Goal: Information Seeking & Learning: Learn about a topic

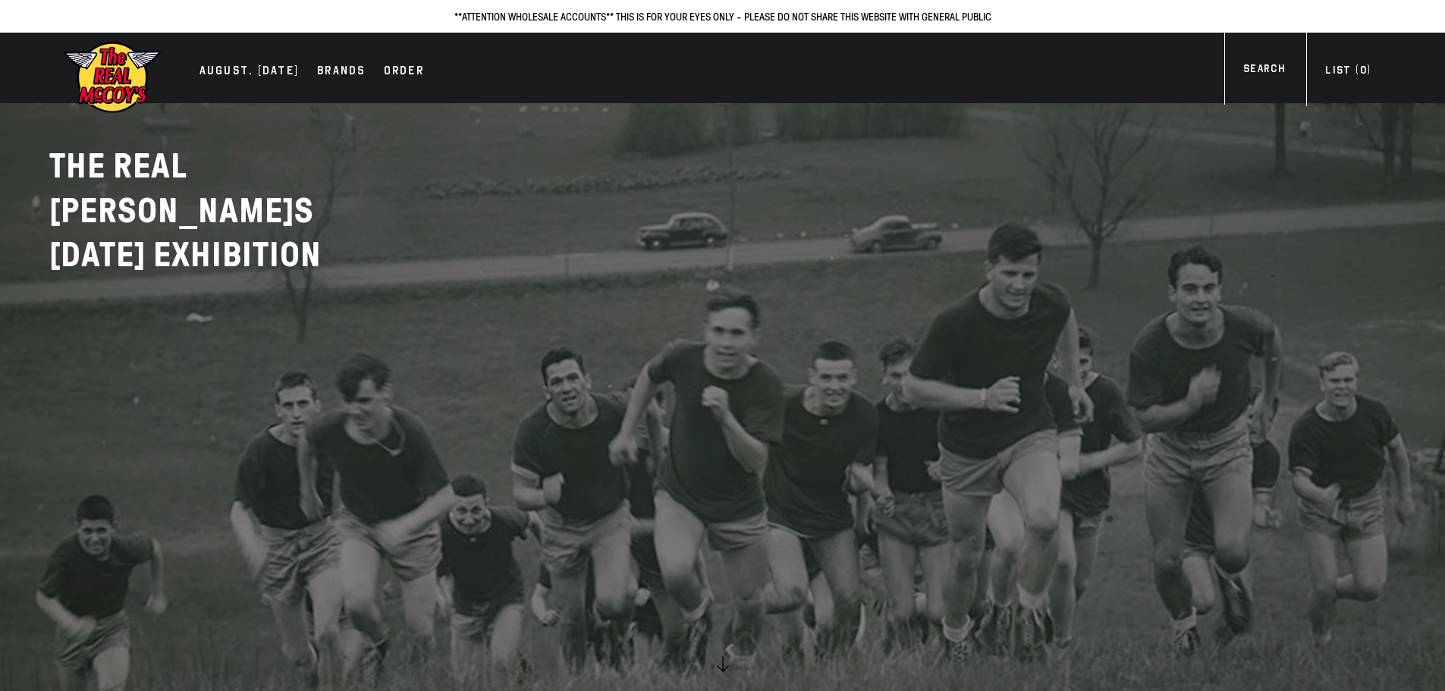
click at [109, 75] on img at bounding box center [112, 77] width 99 height 74
click at [127, 77] on img at bounding box center [112, 77] width 99 height 74
click at [344, 74] on div "Brands" at bounding box center [334, 71] width 49 height 21
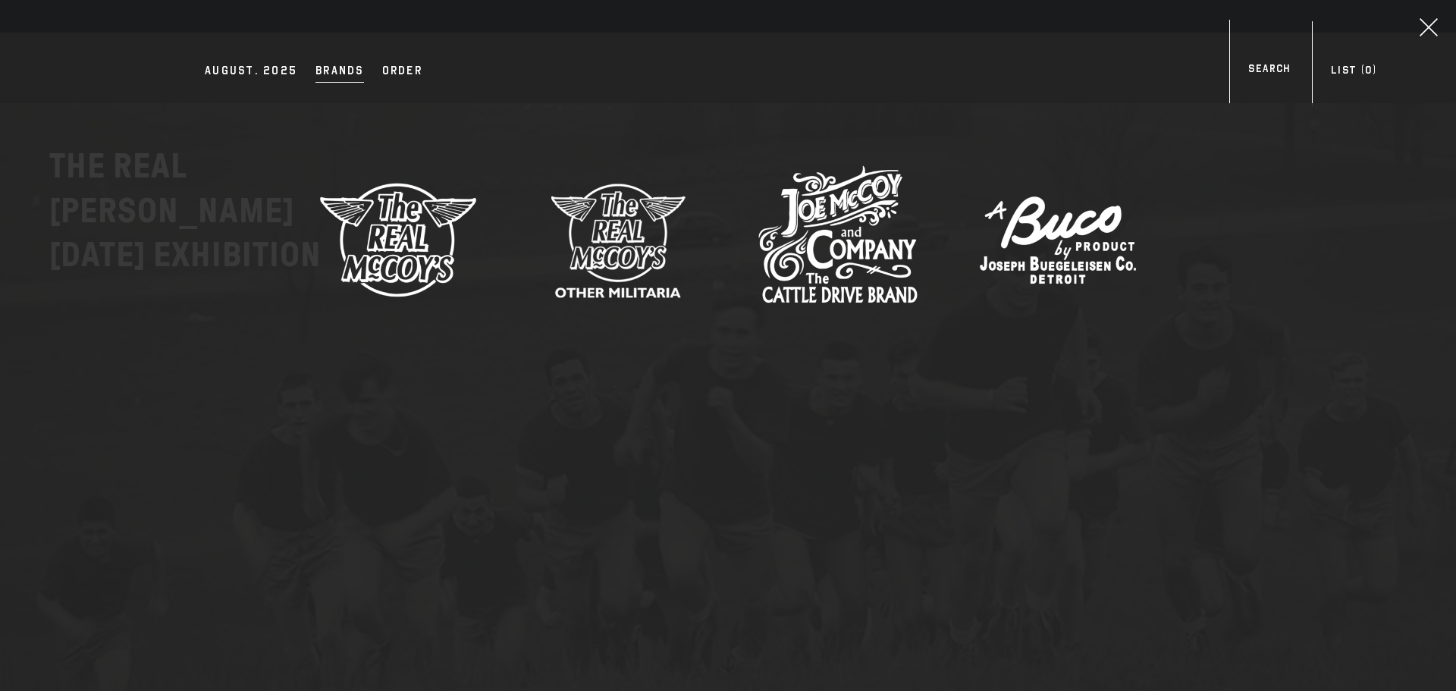
click at [407, 221] on img at bounding box center [398, 239] width 159 height 159
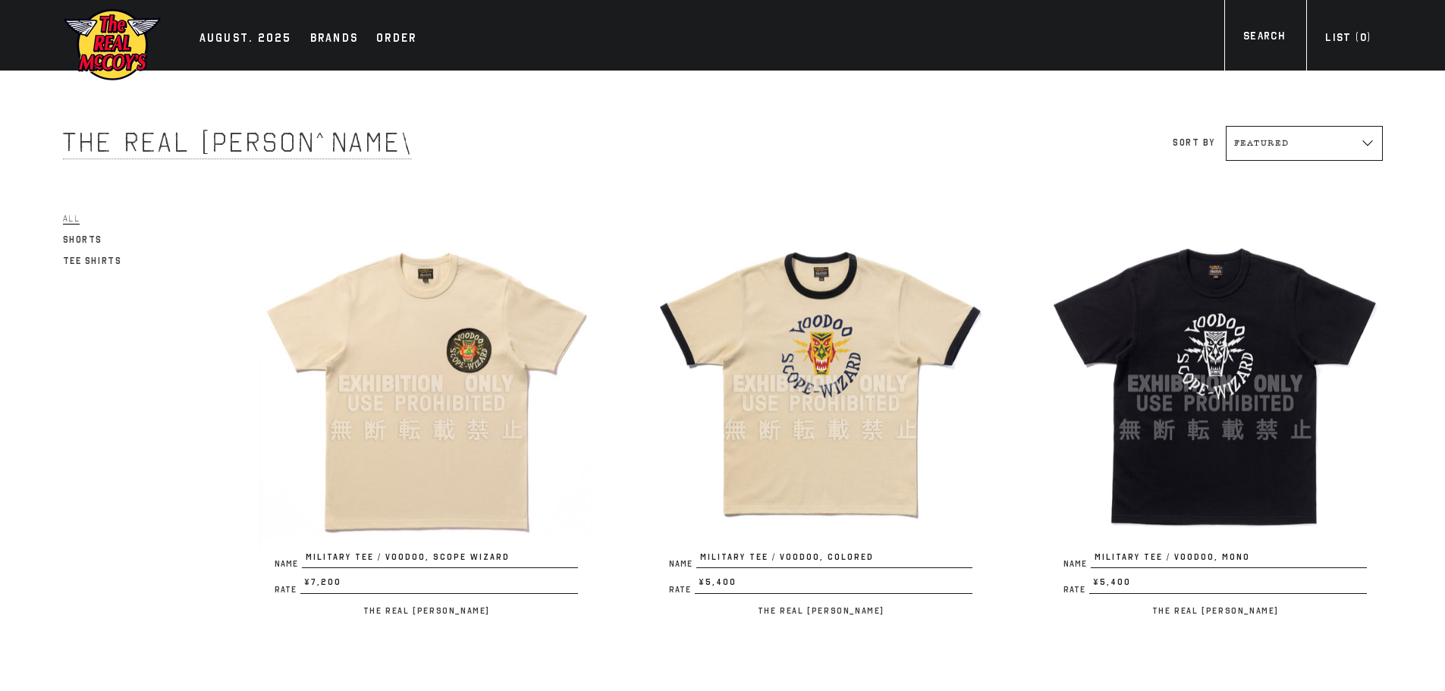
click at [462, 365] on img at bounding box center [426, 384] width 334 height 334
click at [850, 347] on img at bounding box center [821, 384] width 334 height 334
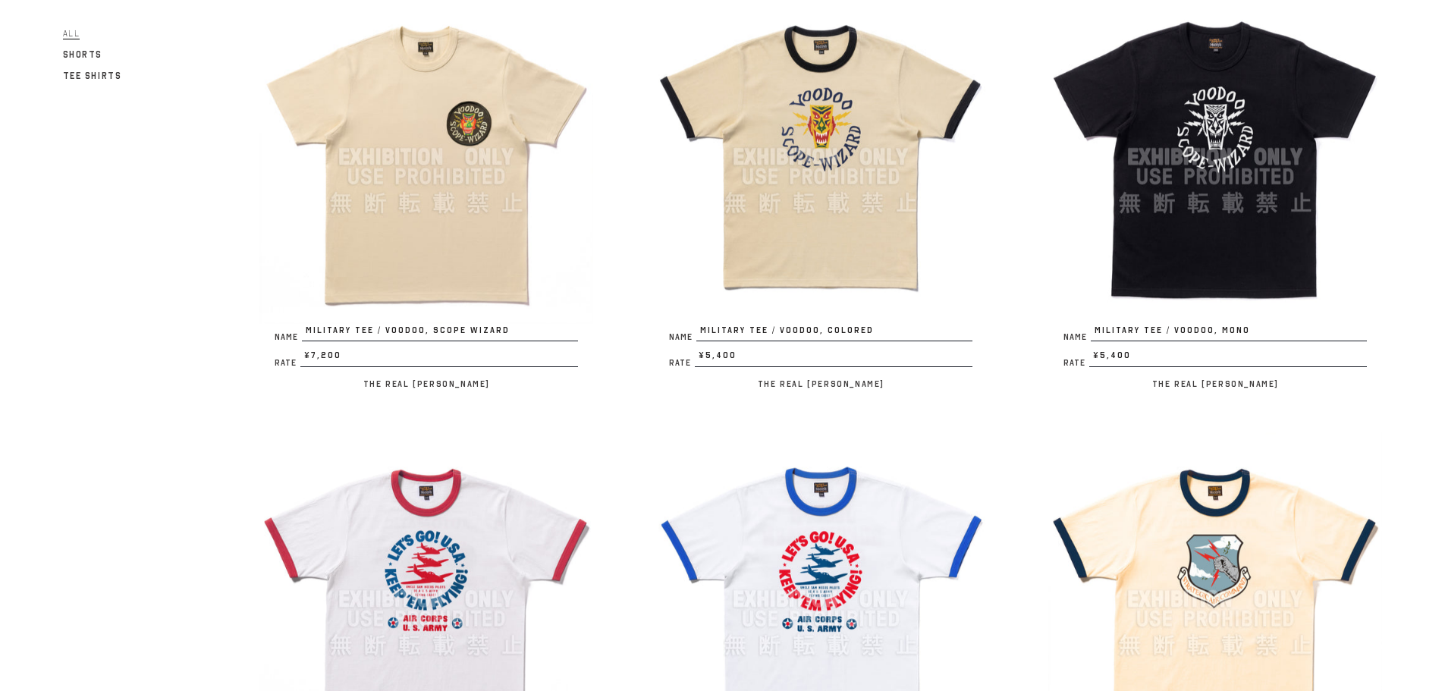
scroll to position [379, 0]
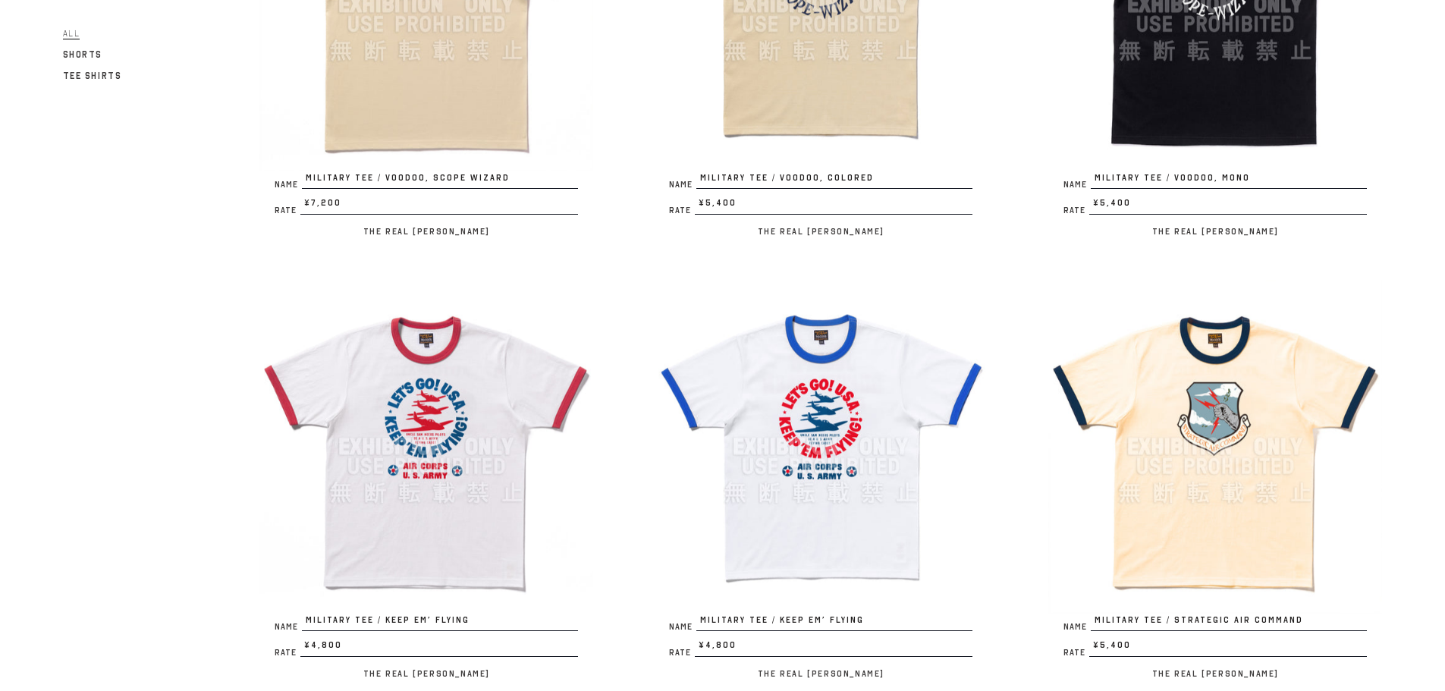
click at [463, 453] on img at bounding box center [426, 447] width 334 height 334
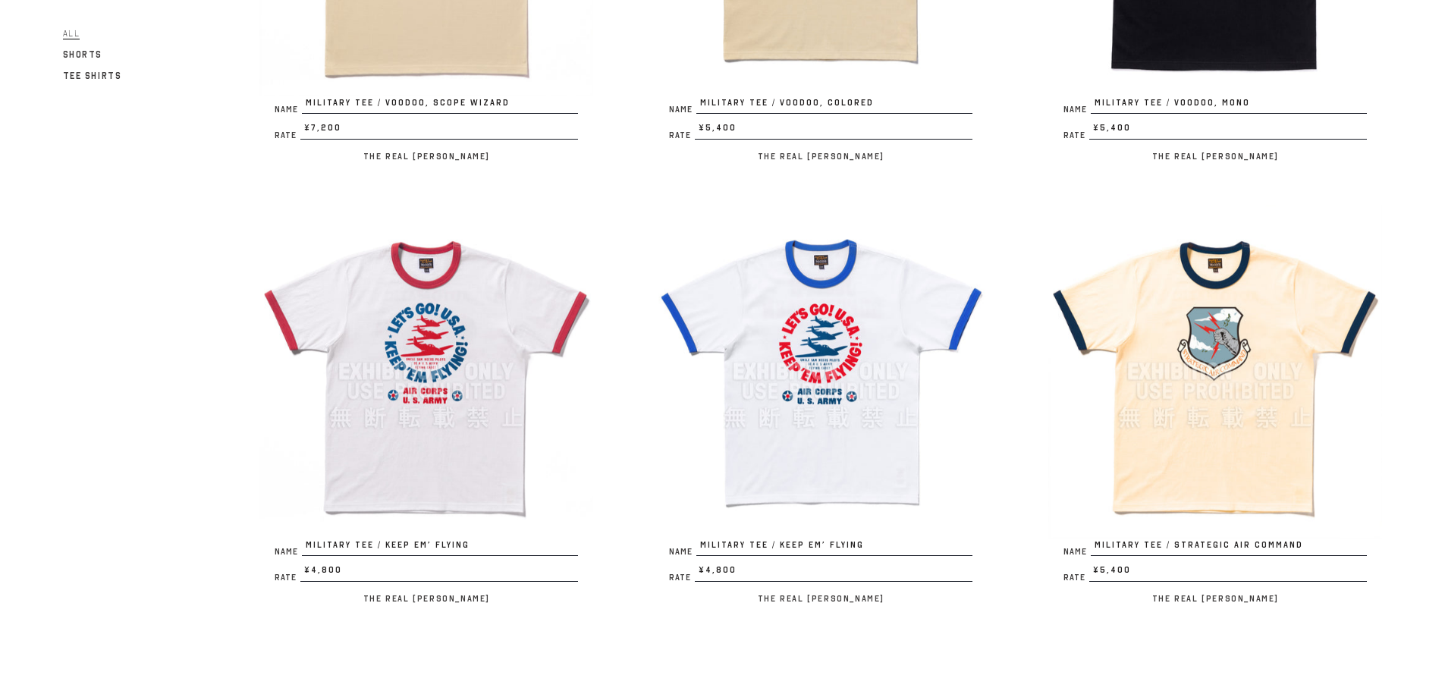
scroll to position [455, 0]
click at [1206, 315] on img at bounding box center [1215, 371] width 334 height 334
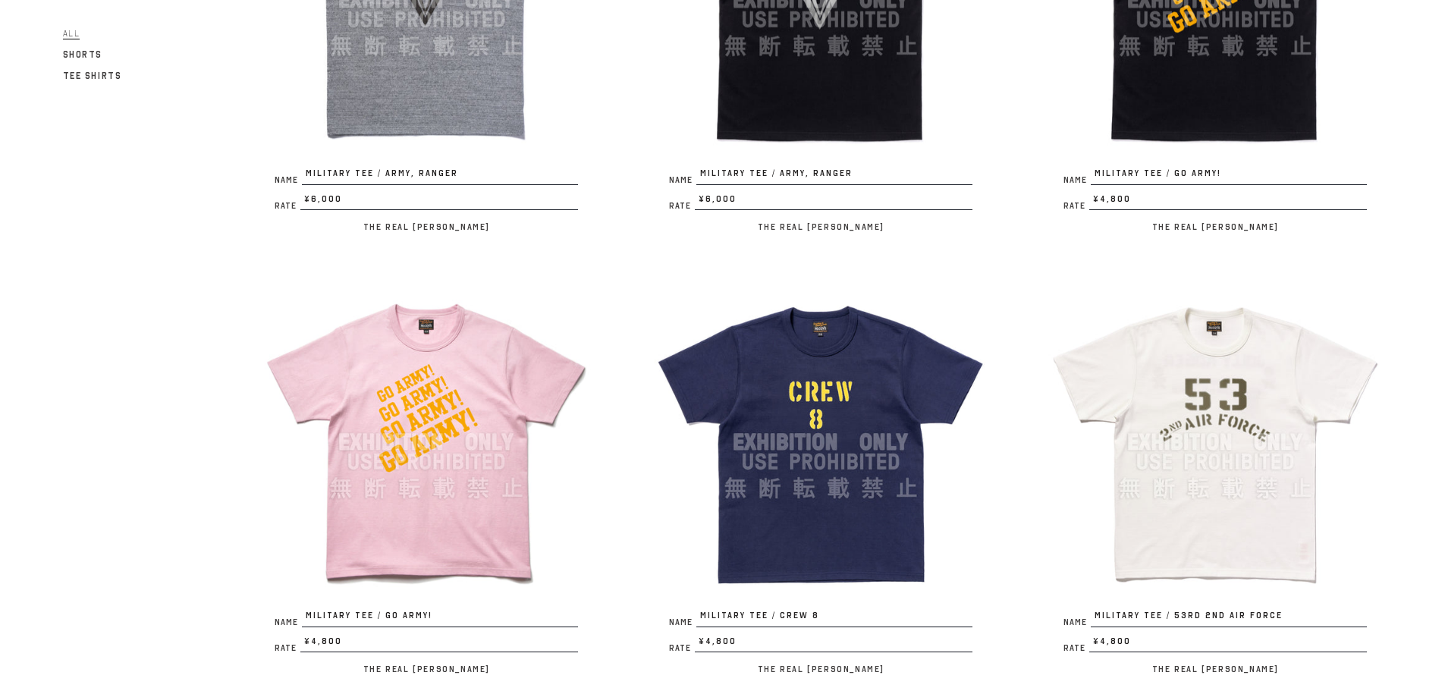
scroll to position [1441, 0]
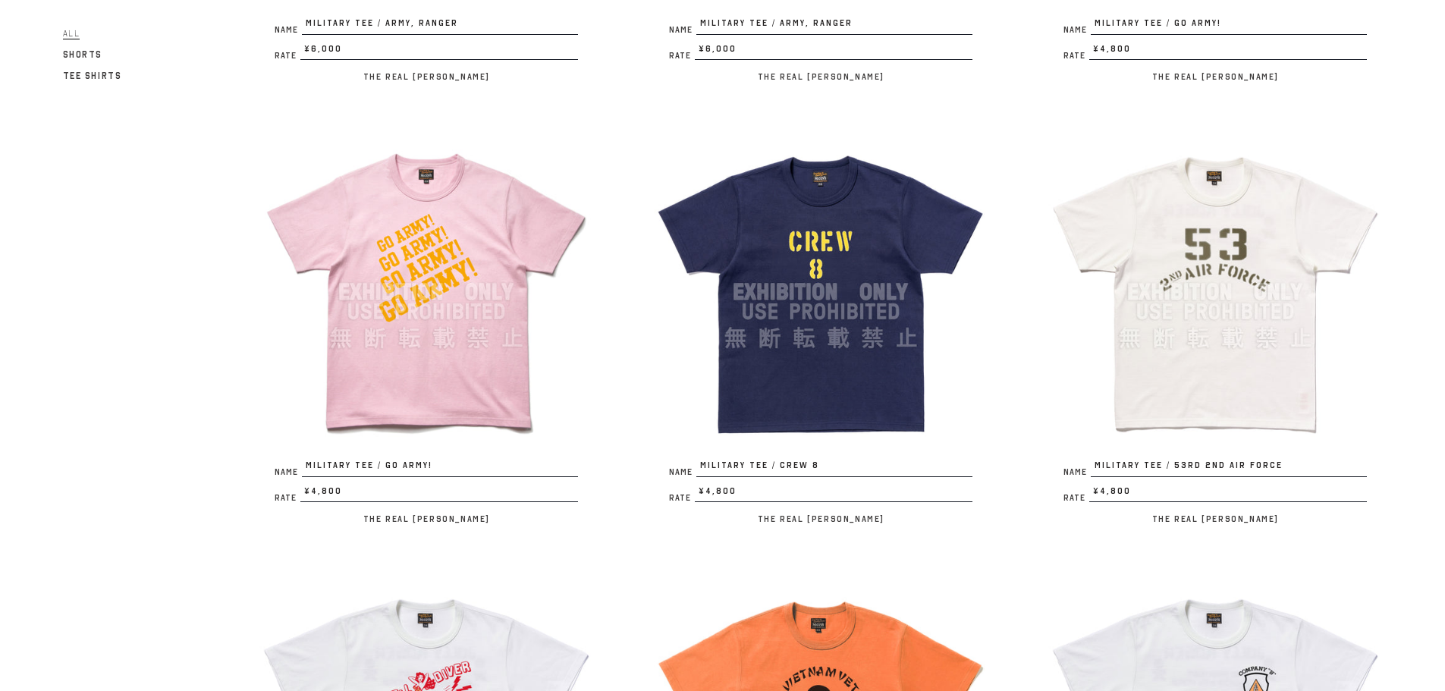
click at [826, 266] on img at bounding box center [821, 292] width 334 height 334
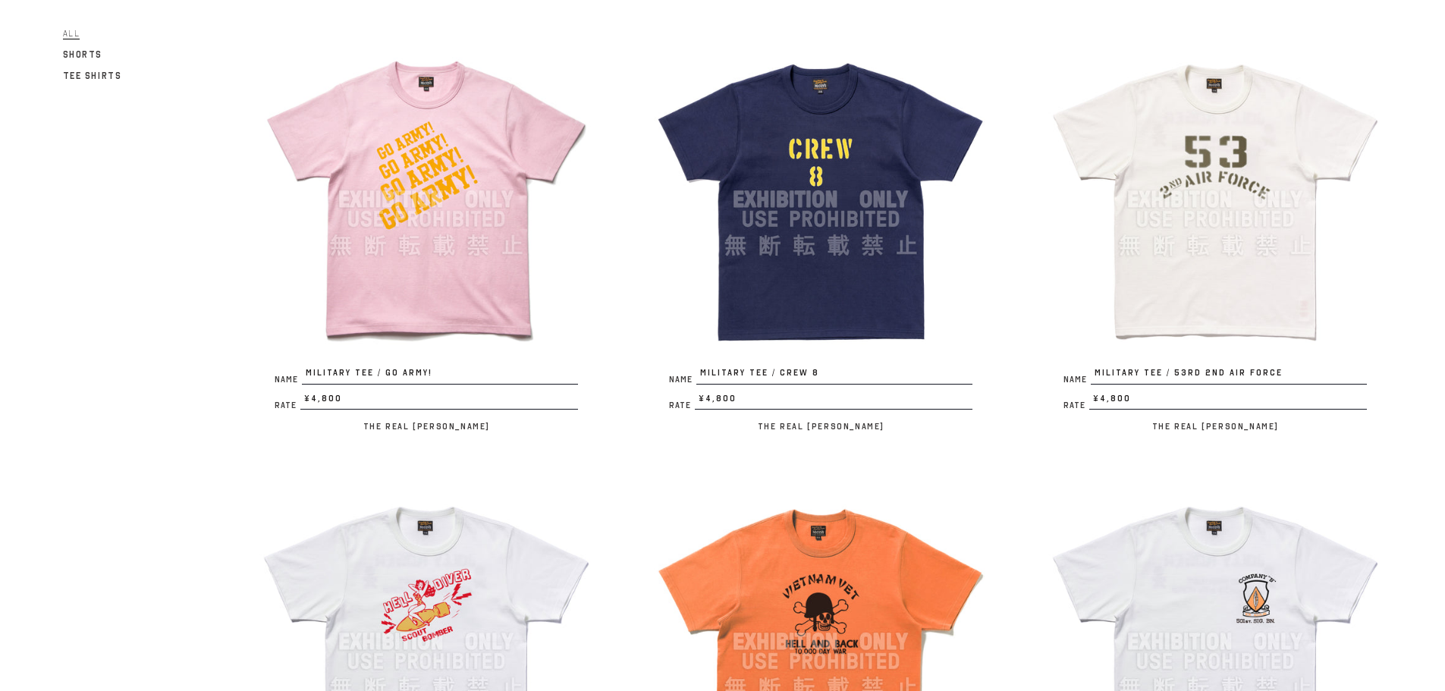
scroll to position [1517, 0]
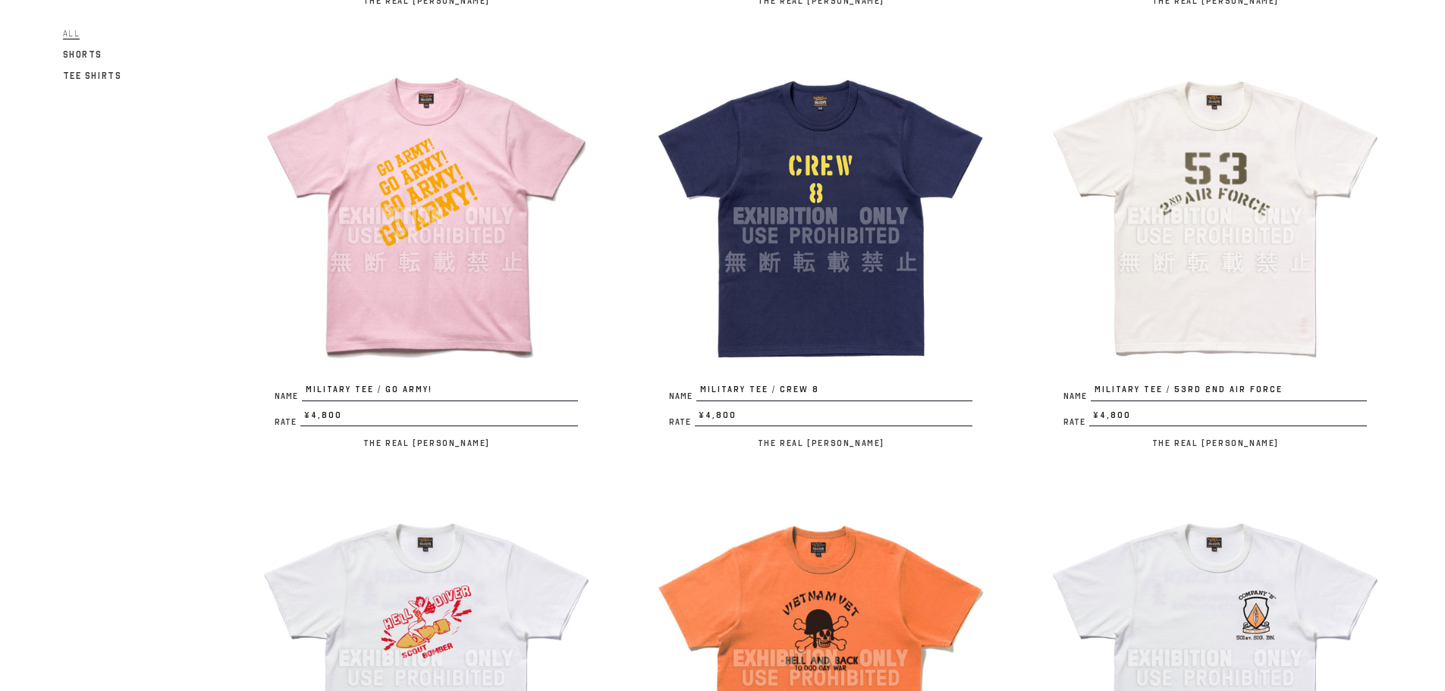
click at [1219, 225] on img at bounding box center [1215, 216] width 334 height 334
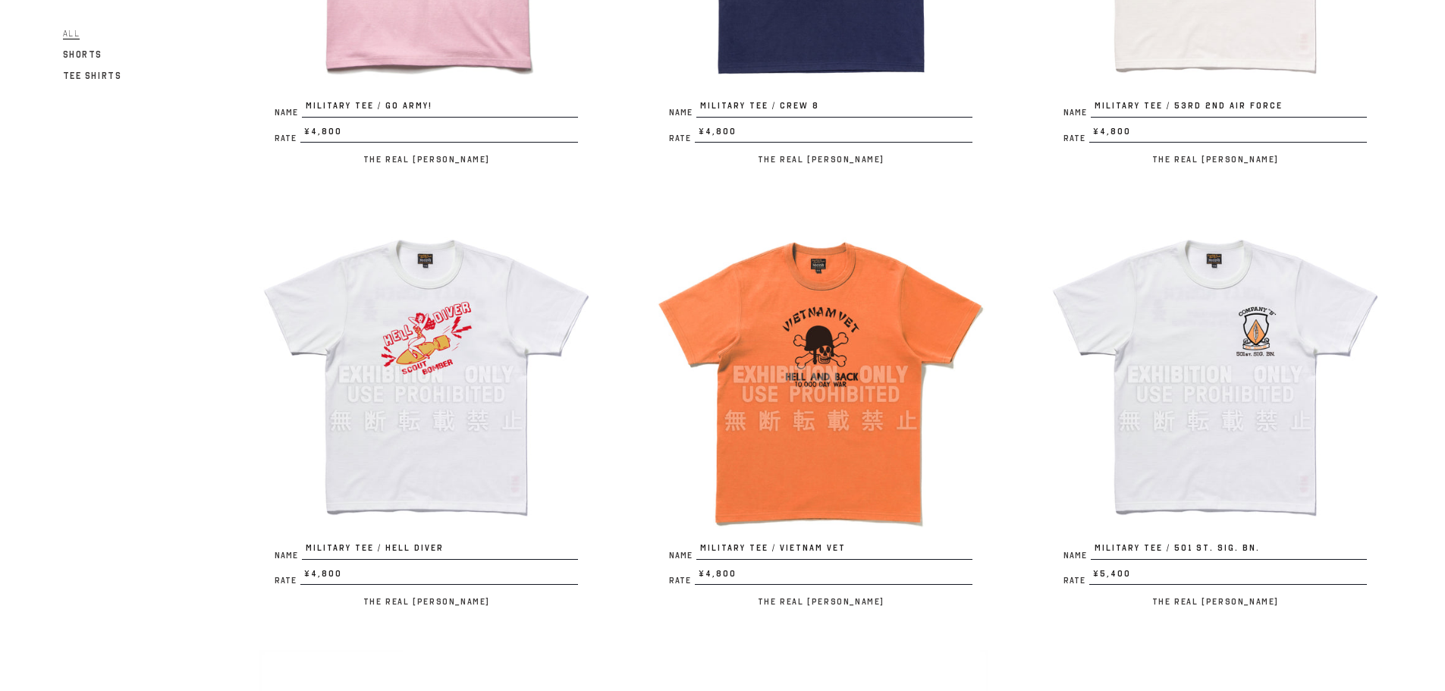
scroll to position [1896, 0]
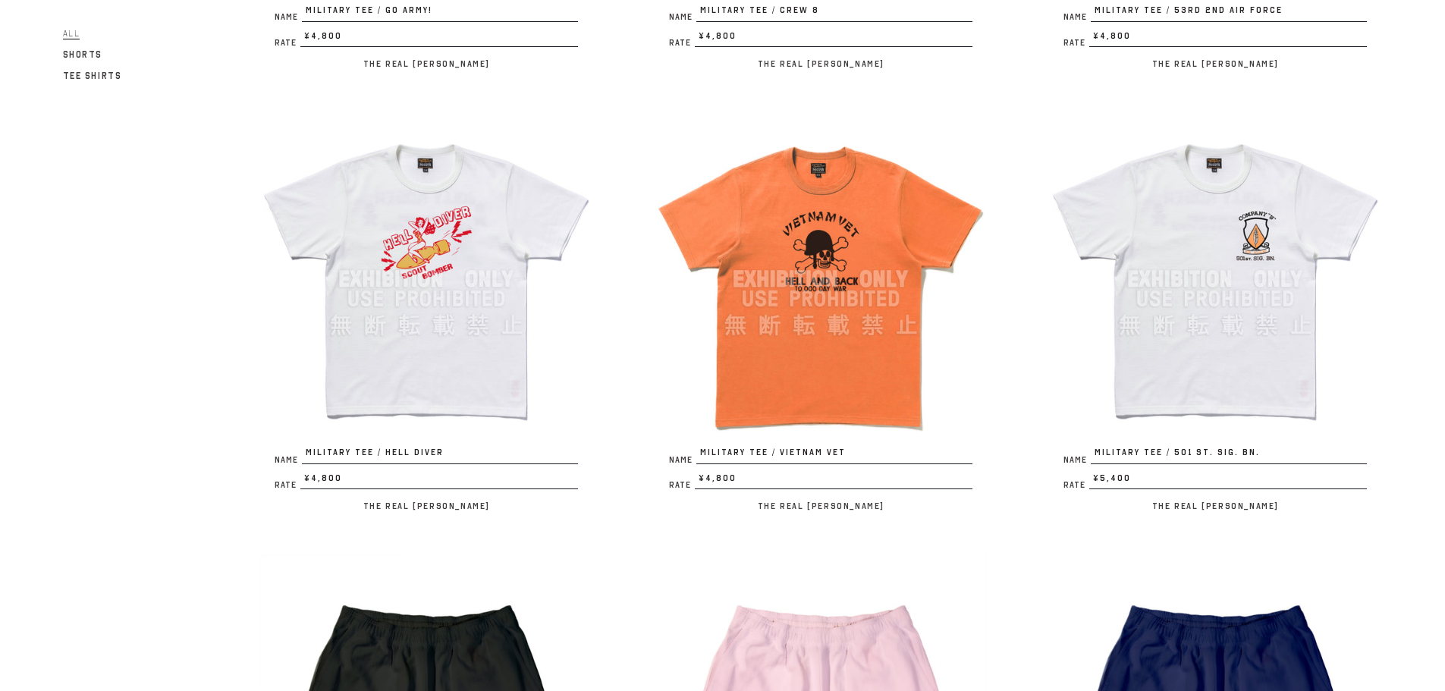
click at [418, 328] on img at bounding box center [426, 279] width 334 height 334
click at [840, 295] on img at bounding box center [821, 279] width 334 height 334
click at [1194, 290] on img at bounding box center [1215, 279] width 334 height 334
click at [1218, 217] on img at bounding box center [1215, 279] width 334 height 334
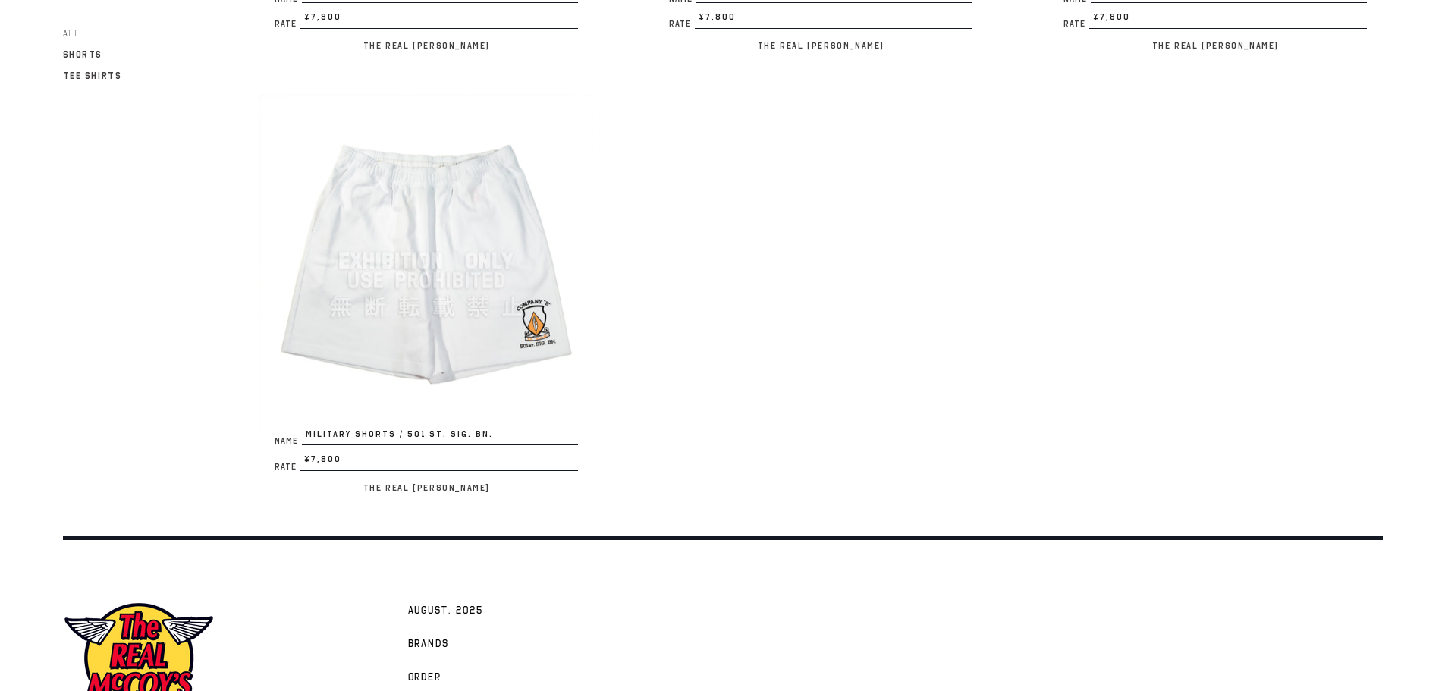
scroll to position [2903, 0]
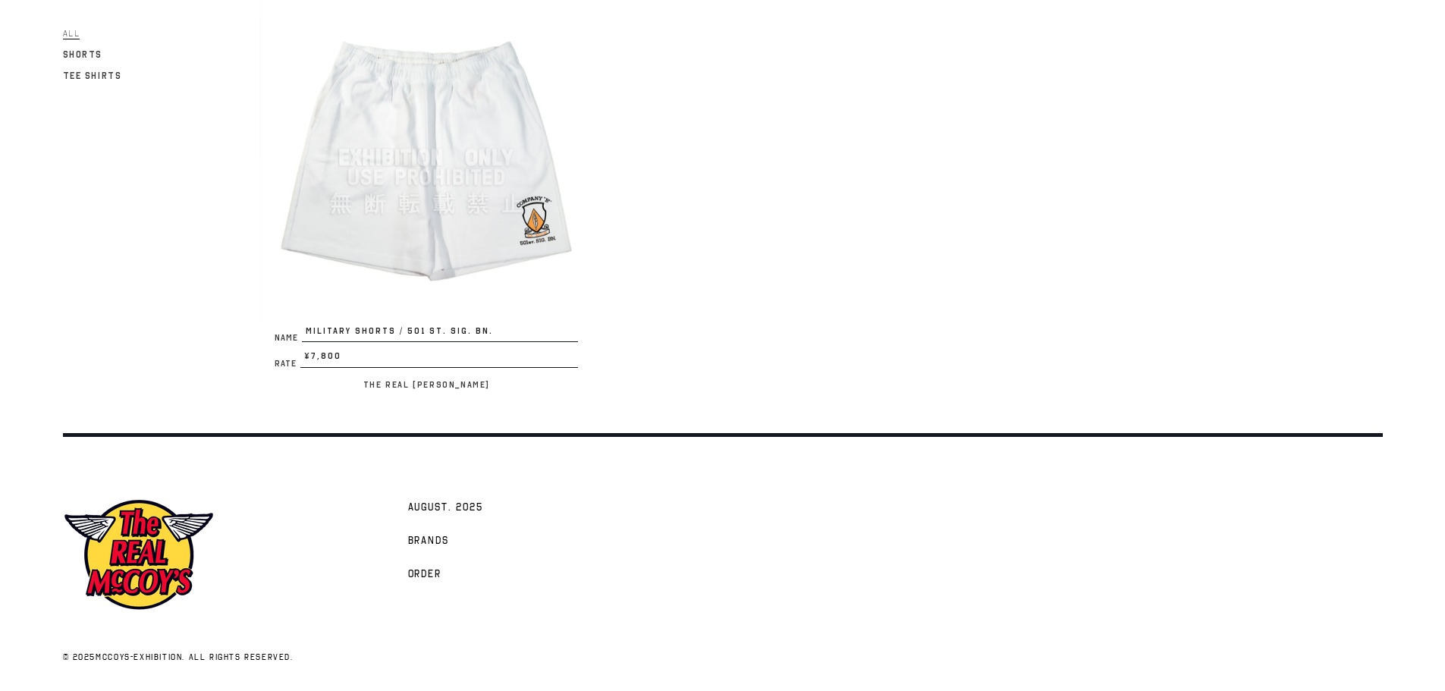
click at [146, 570] on img at bounding box center [139, 555] width 152 height 115
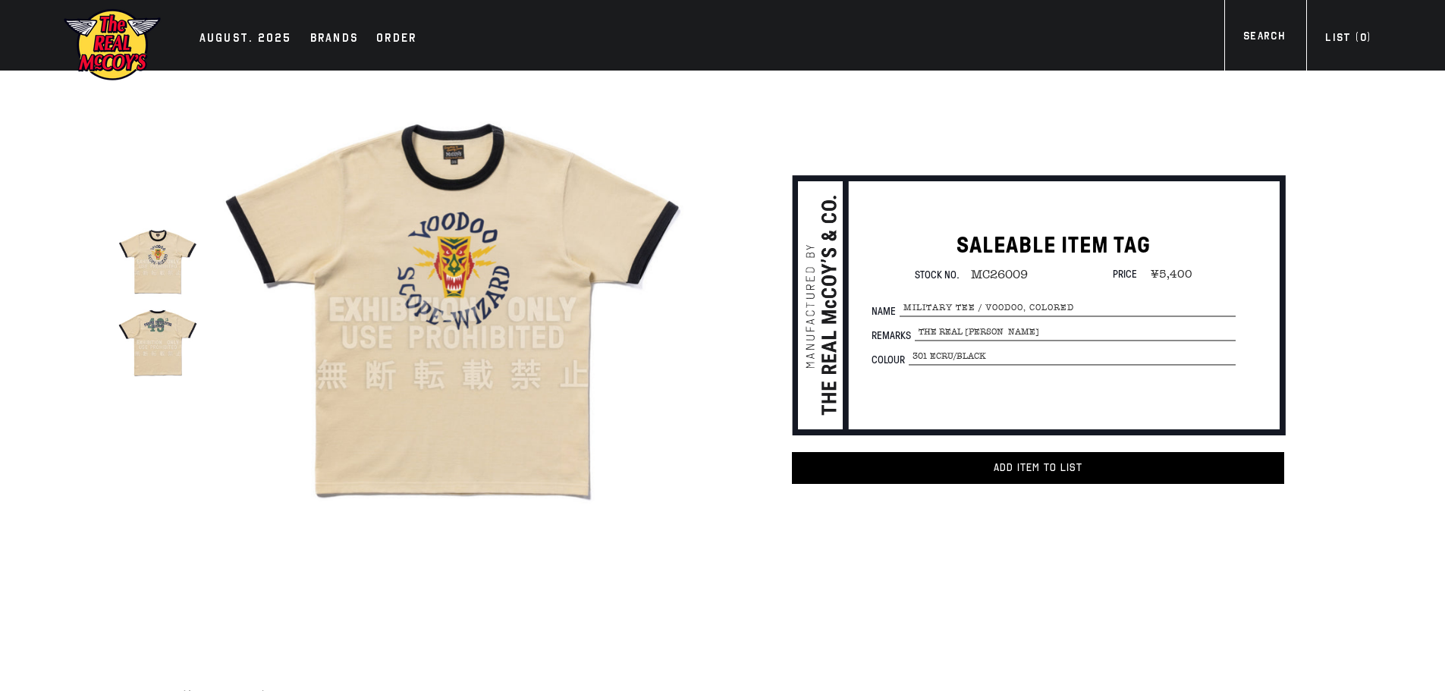
click at [143, 350] on img at bounding box center [158, 342] width 80 height 80
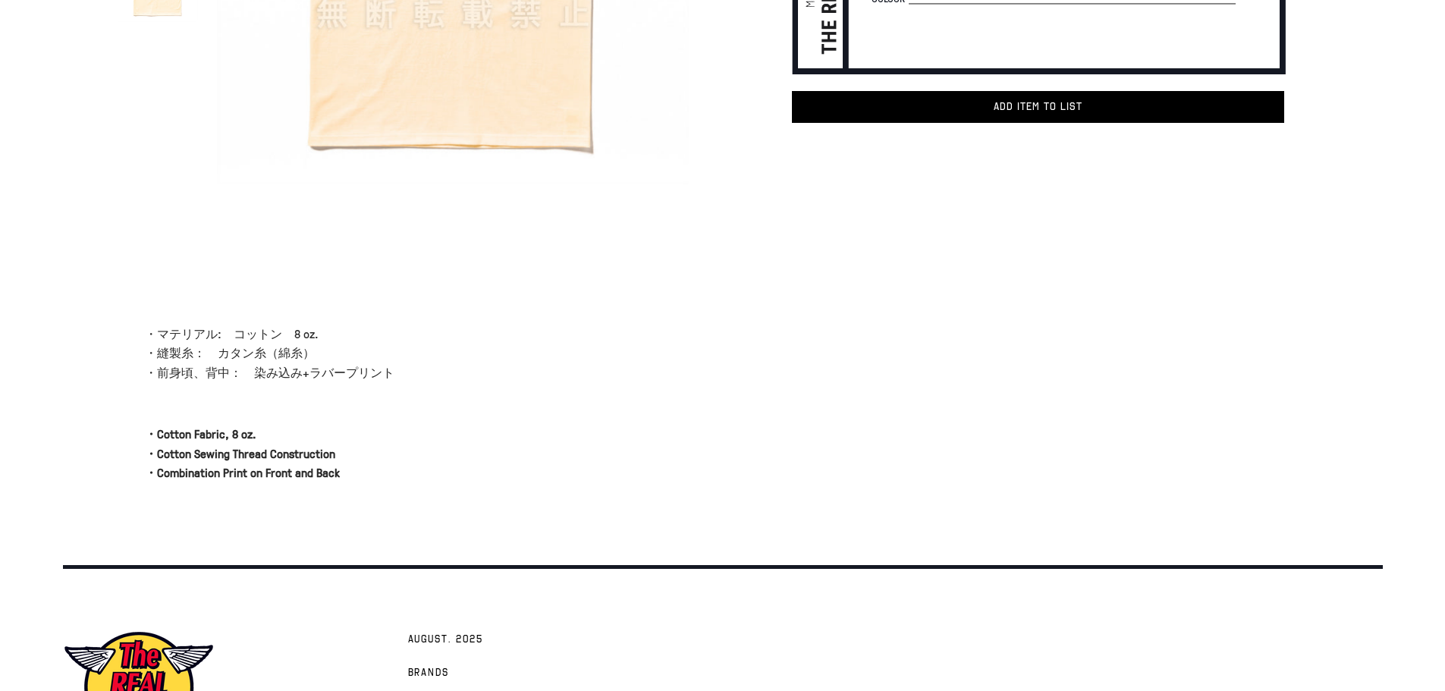
scroll to position [190, 0]
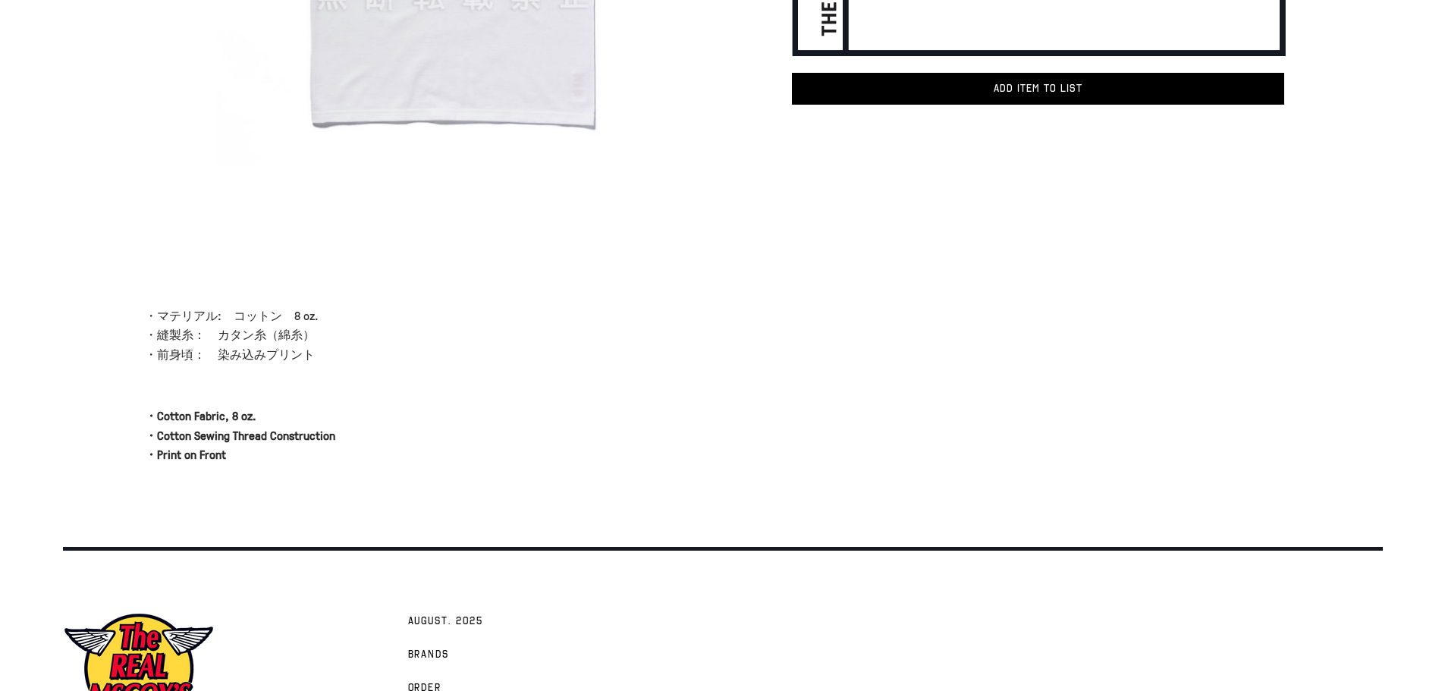
scroll to position [152, 0]
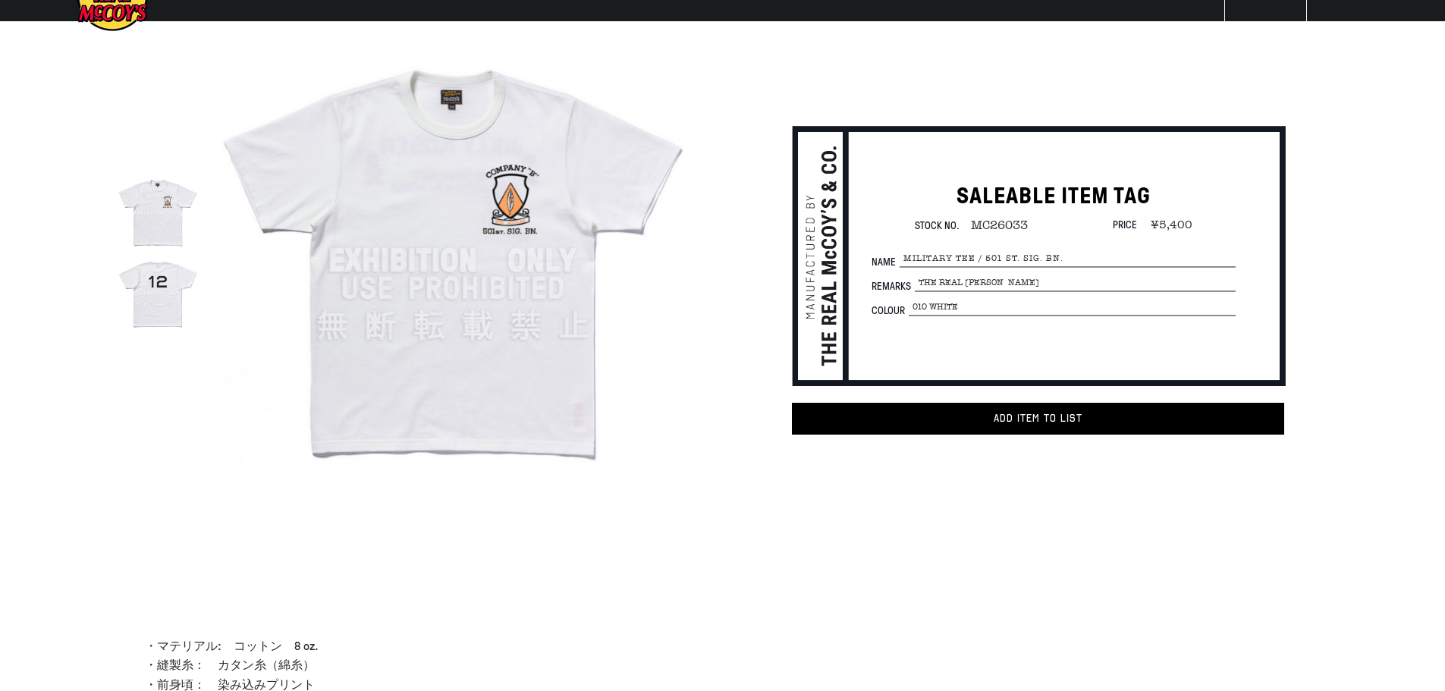
scroll to position [76, 0]
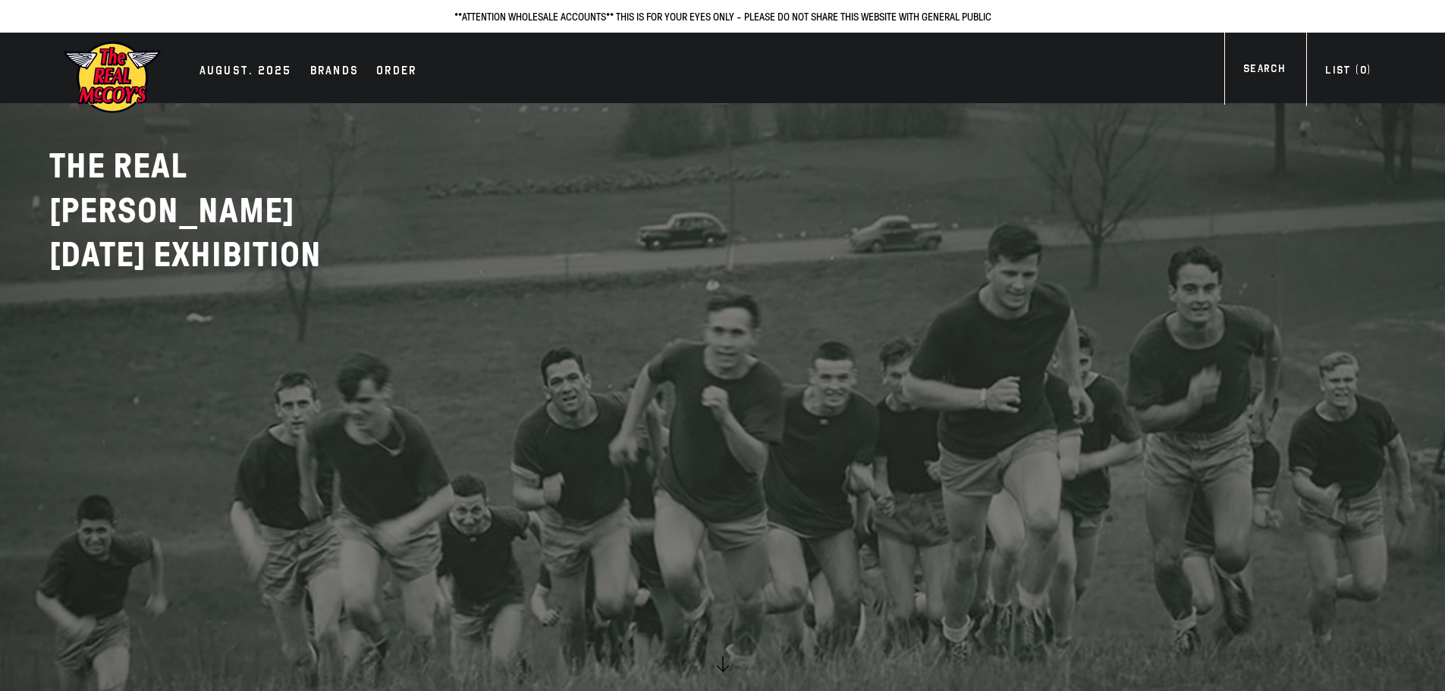
click at [123, 82] on img at bounding box center [112, 77] width 99 height 74
click at [234, 70] on div "AUGUST. 2025" at bounding box center [245, 71] width 93 height 21
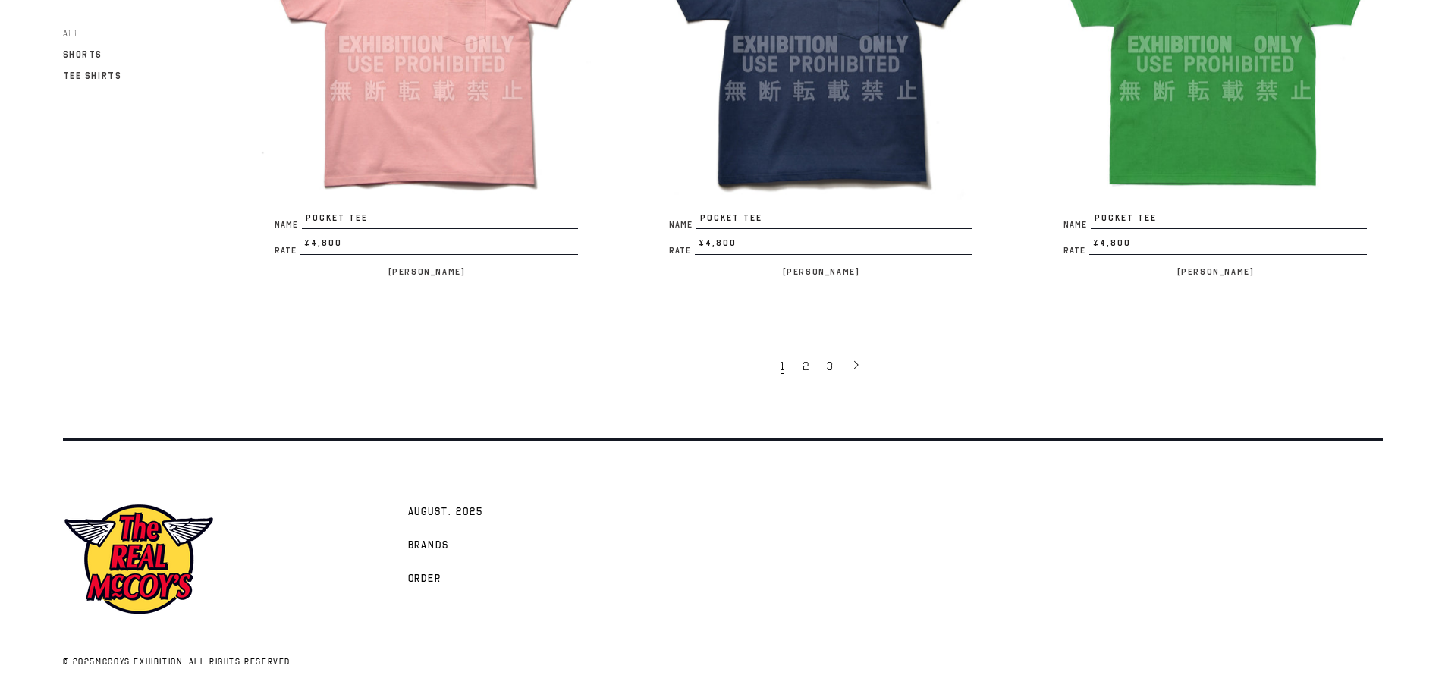
scroll to position [3440, 0]
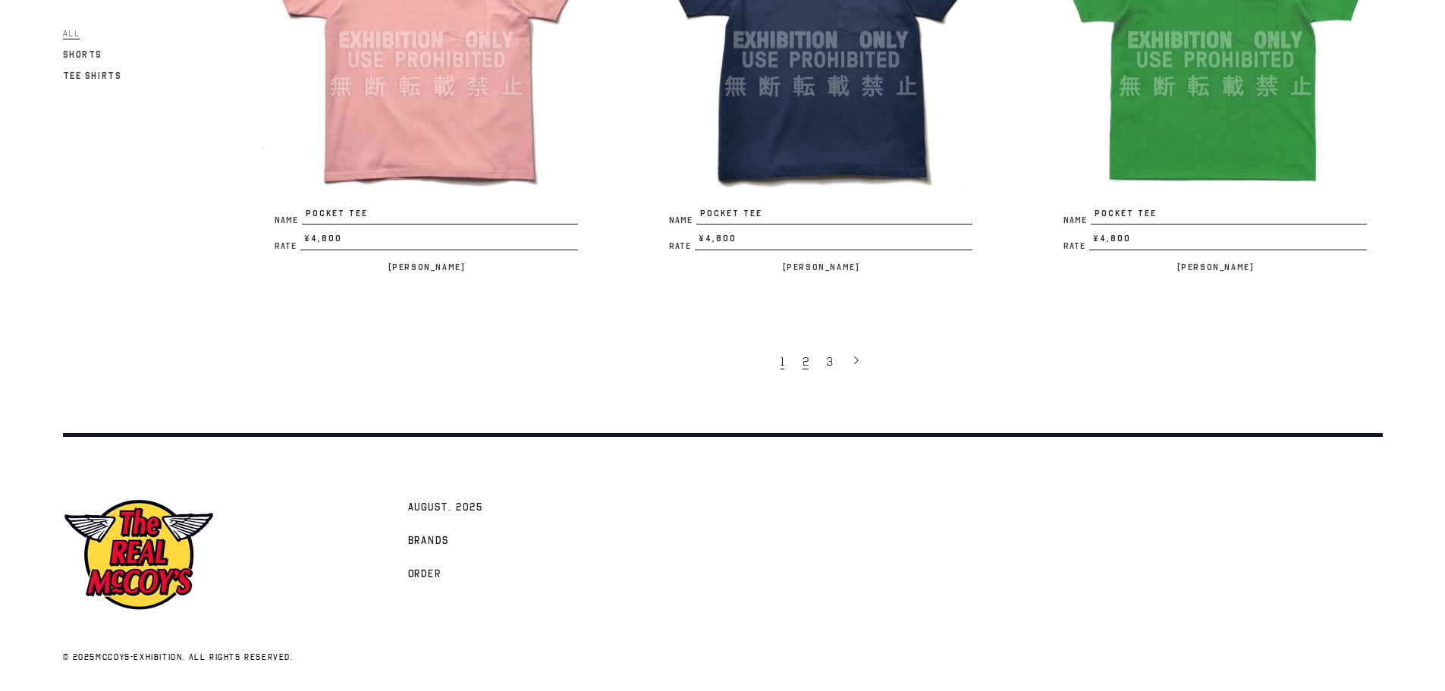
click at [805, 363] on span "2" at bounding box center [805, 361] width 6 height 15
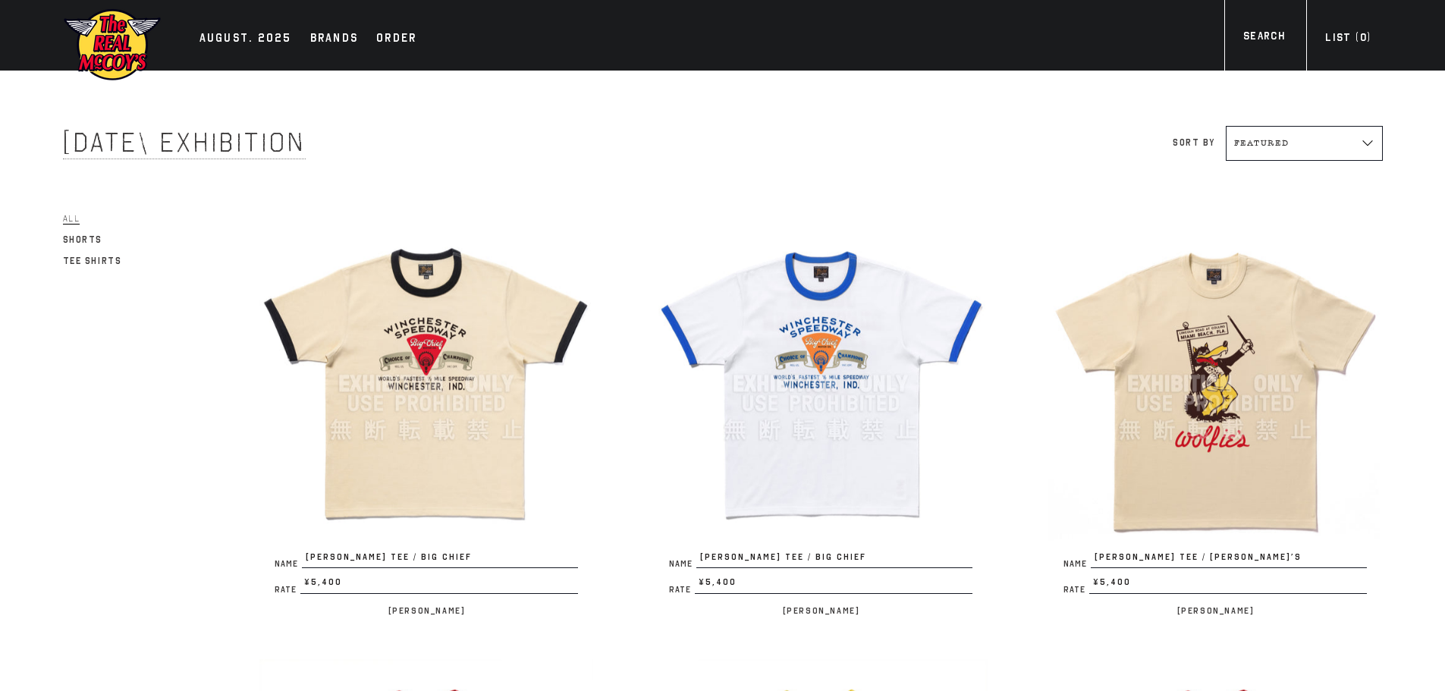
click at [474, 356] on img at bounding box center [426, 384] width 334 height 334
click at [871, 360] on img at bounding box center [821, 384] width 334 height 334
click at [1201, 348] on img at bounding box center [1215, 384] width 334 height 334
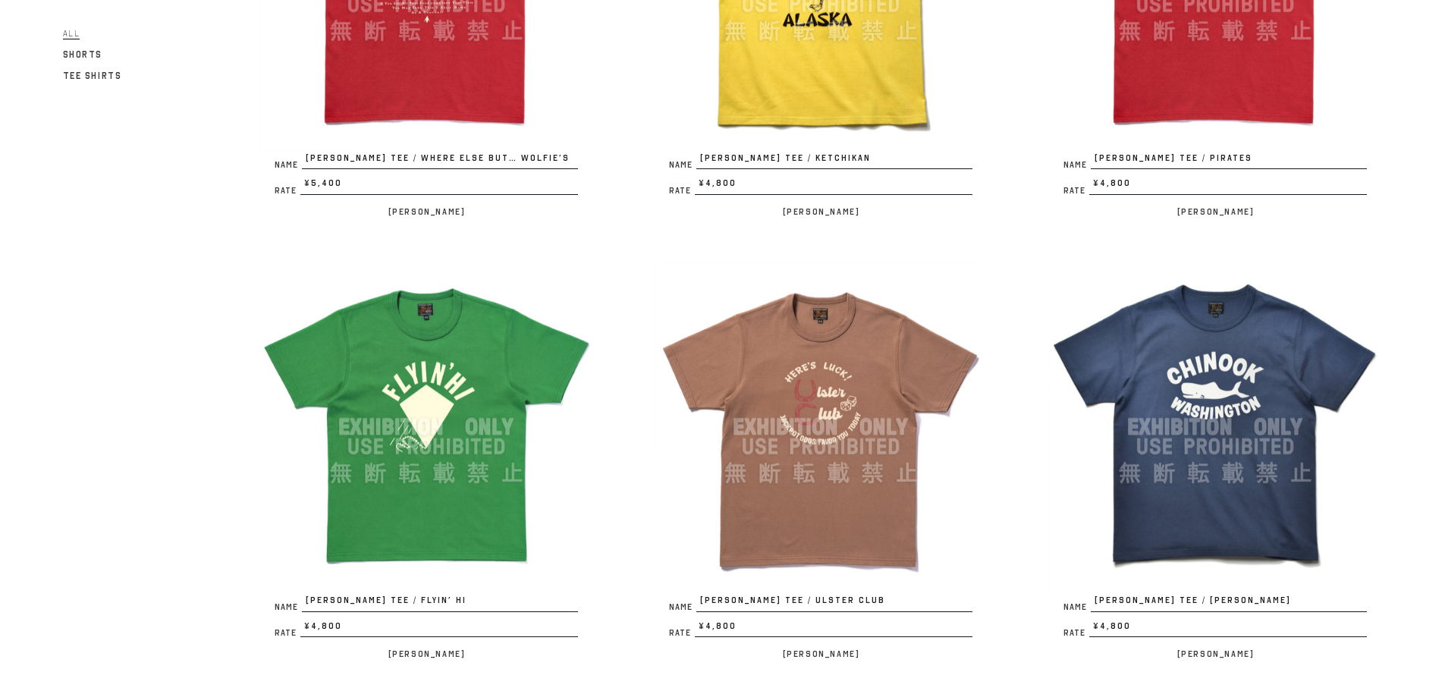
scroll to position [986, 0]
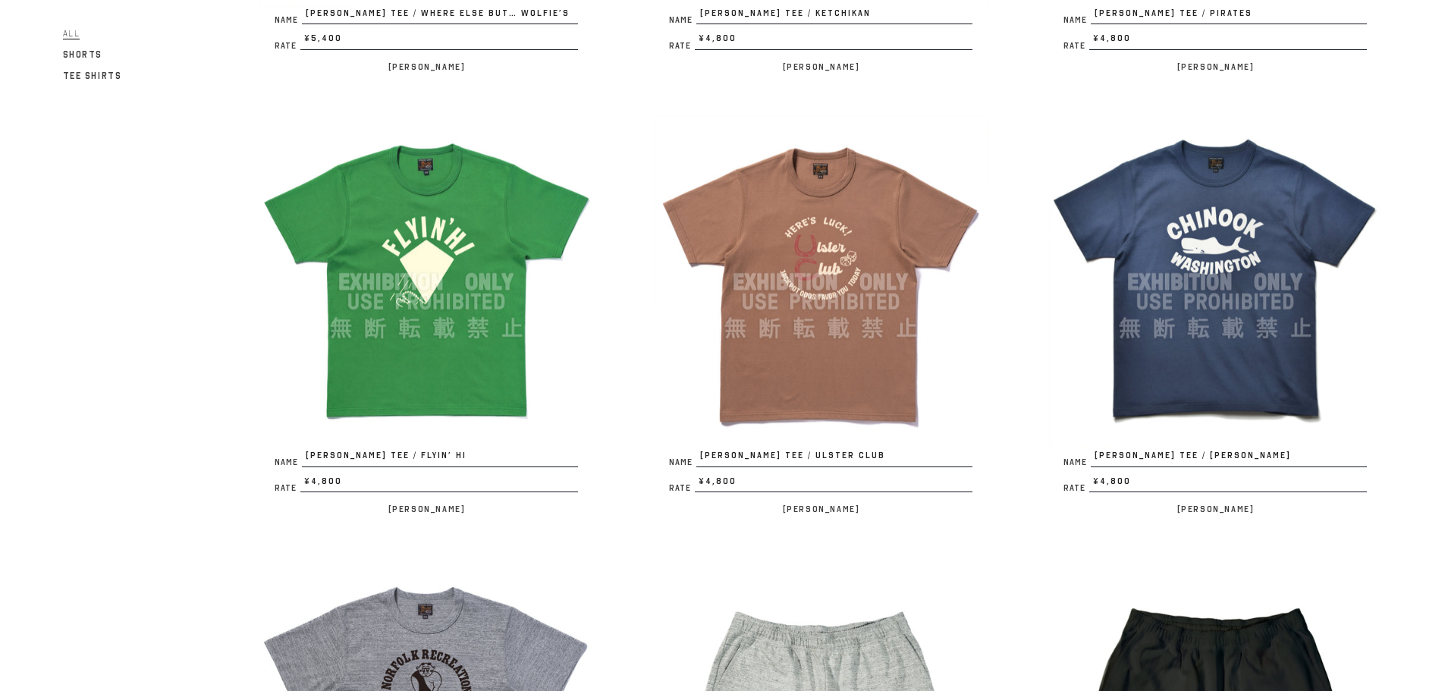
click at [450, 260] on img at bounding box center [426, 282] width 334 height 334
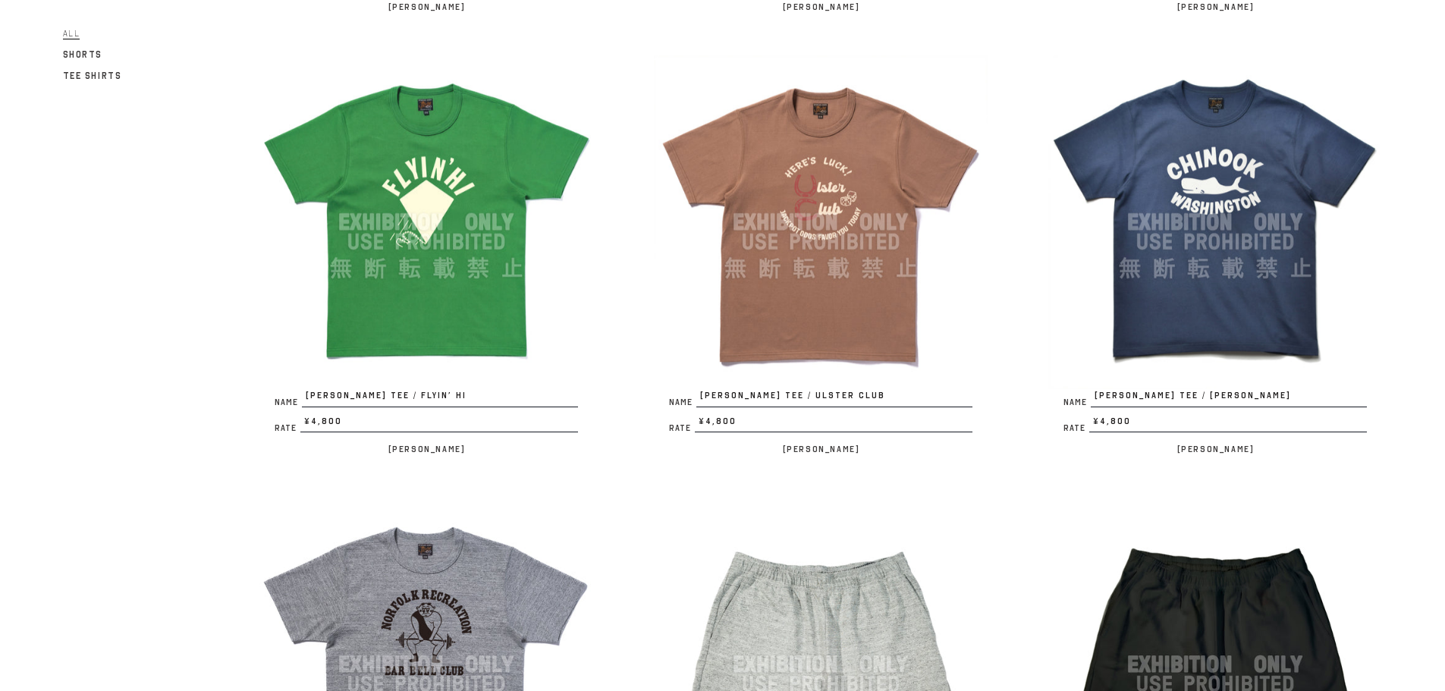
scroll to position [1138, 0]
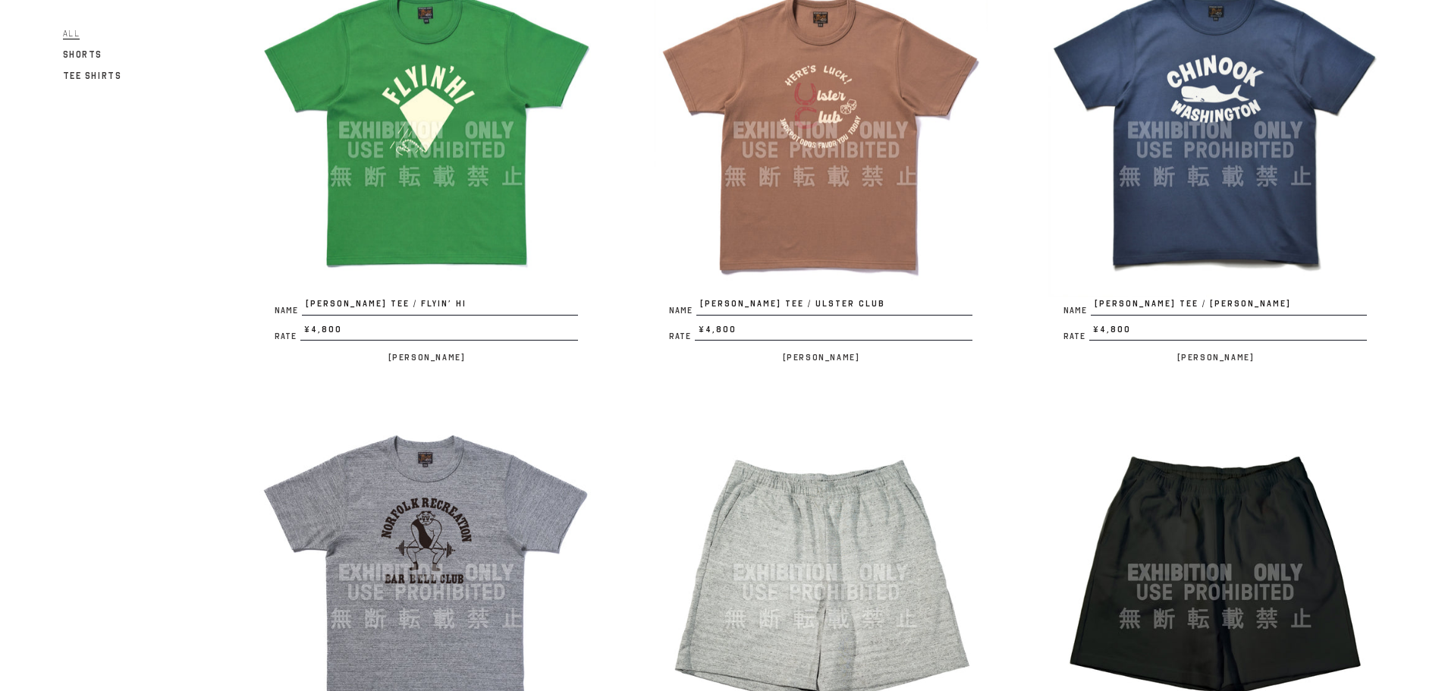
click at [1226, 123] on img at bounding box center [1215, 131] width 334 height 334
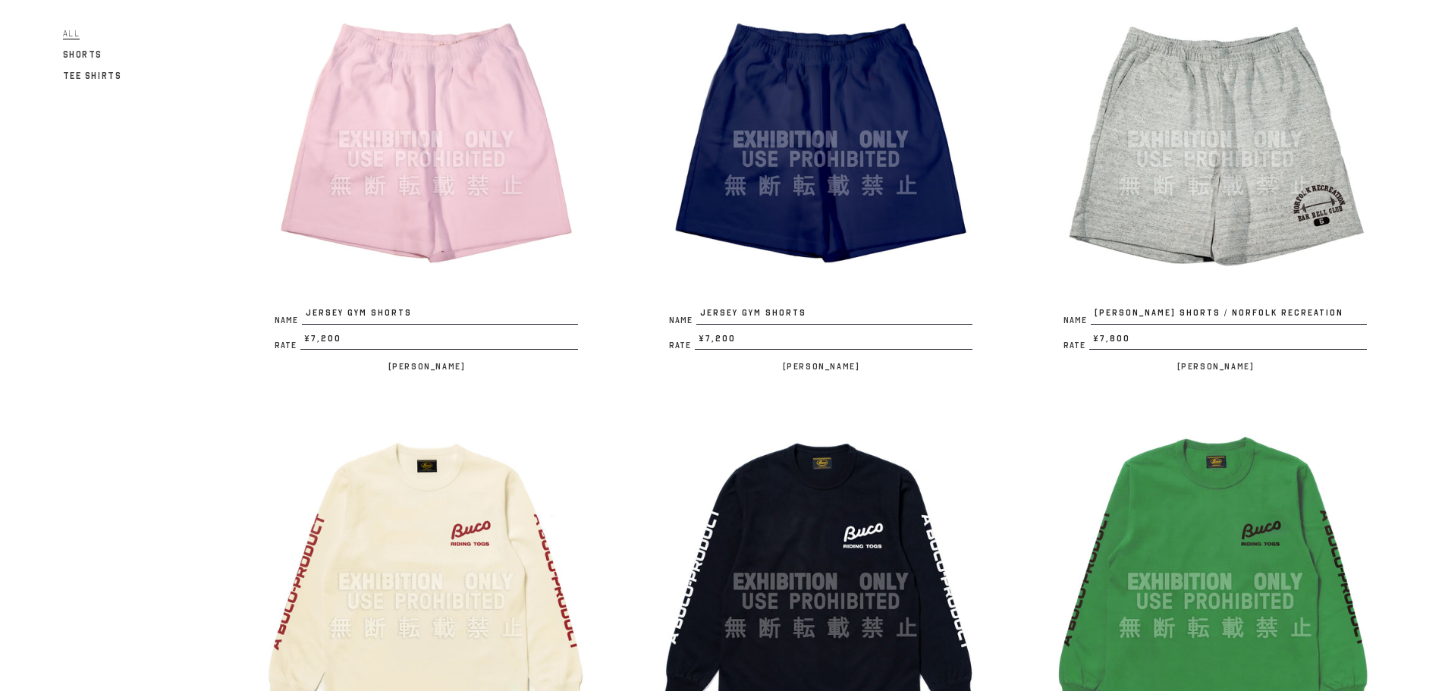
scroll to position [2124, 0]
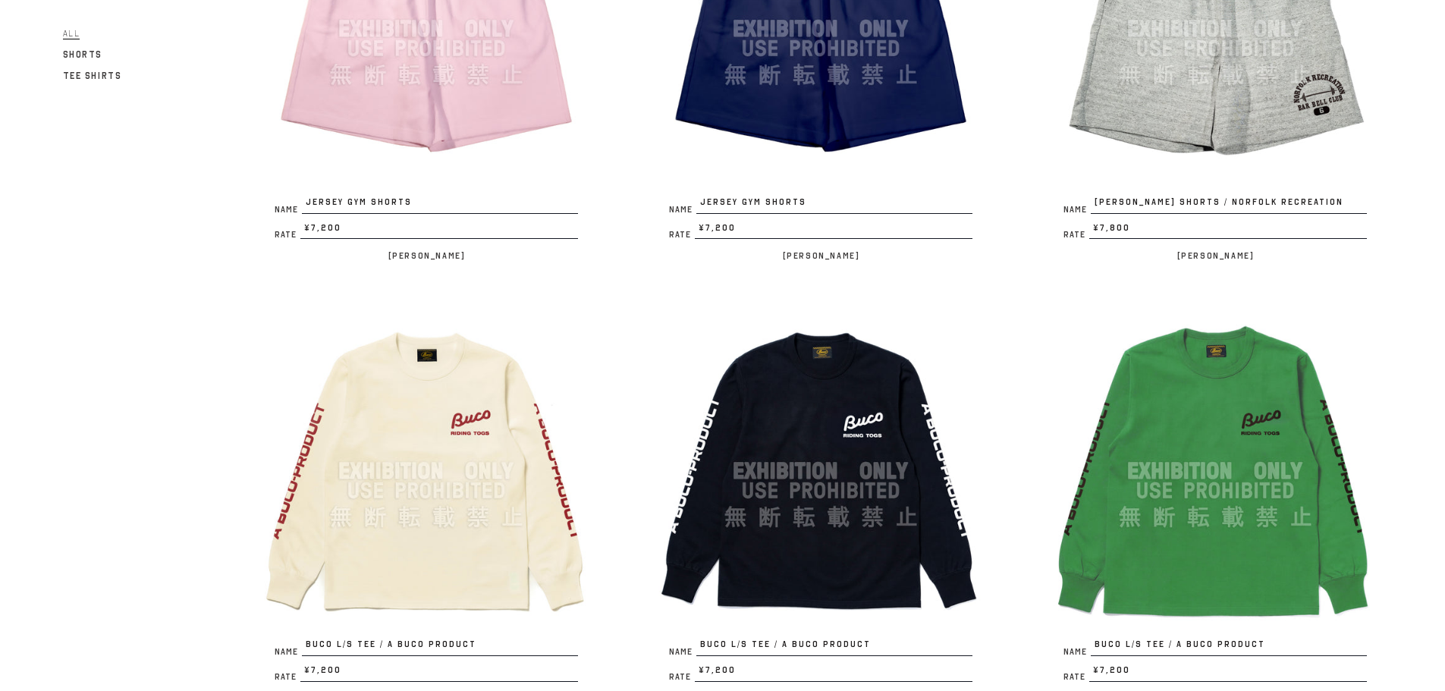
click at [453, 498] on img at bounding box center [426, 471] width 334 height 334
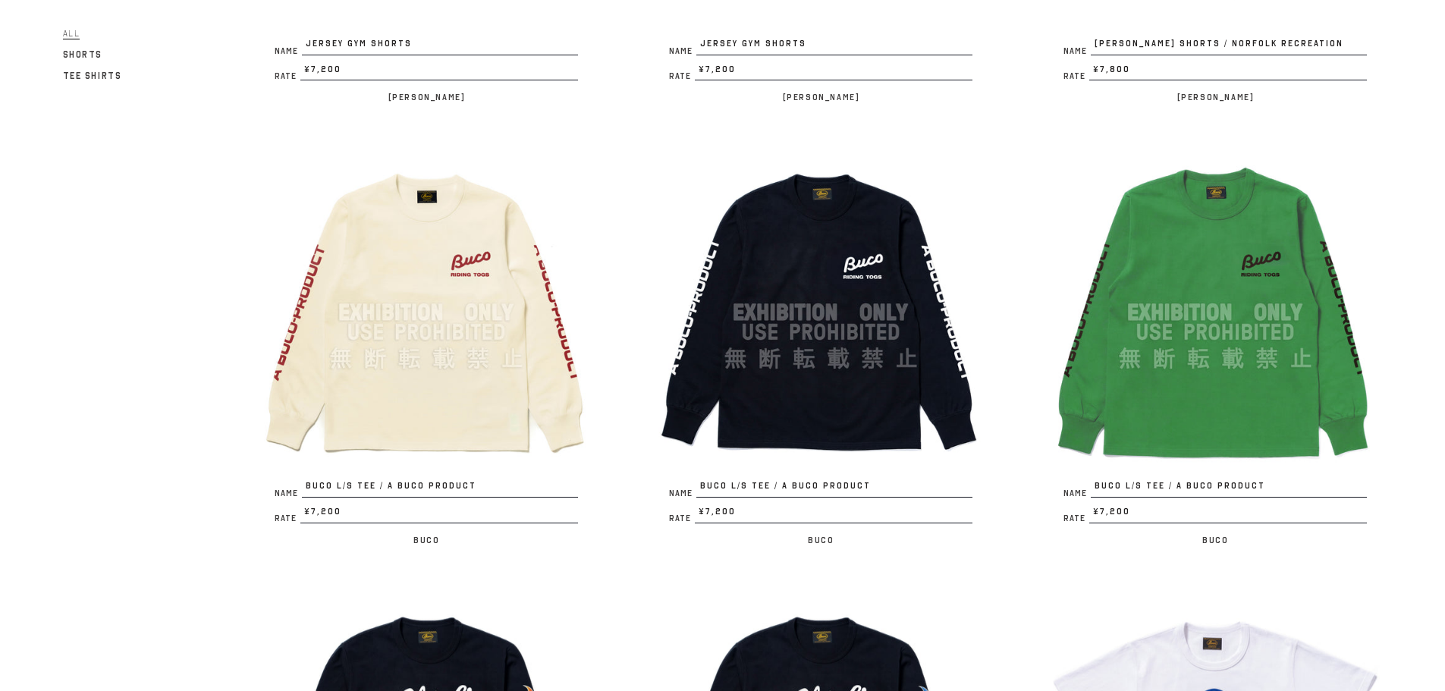
scroll to position [2200, 0]
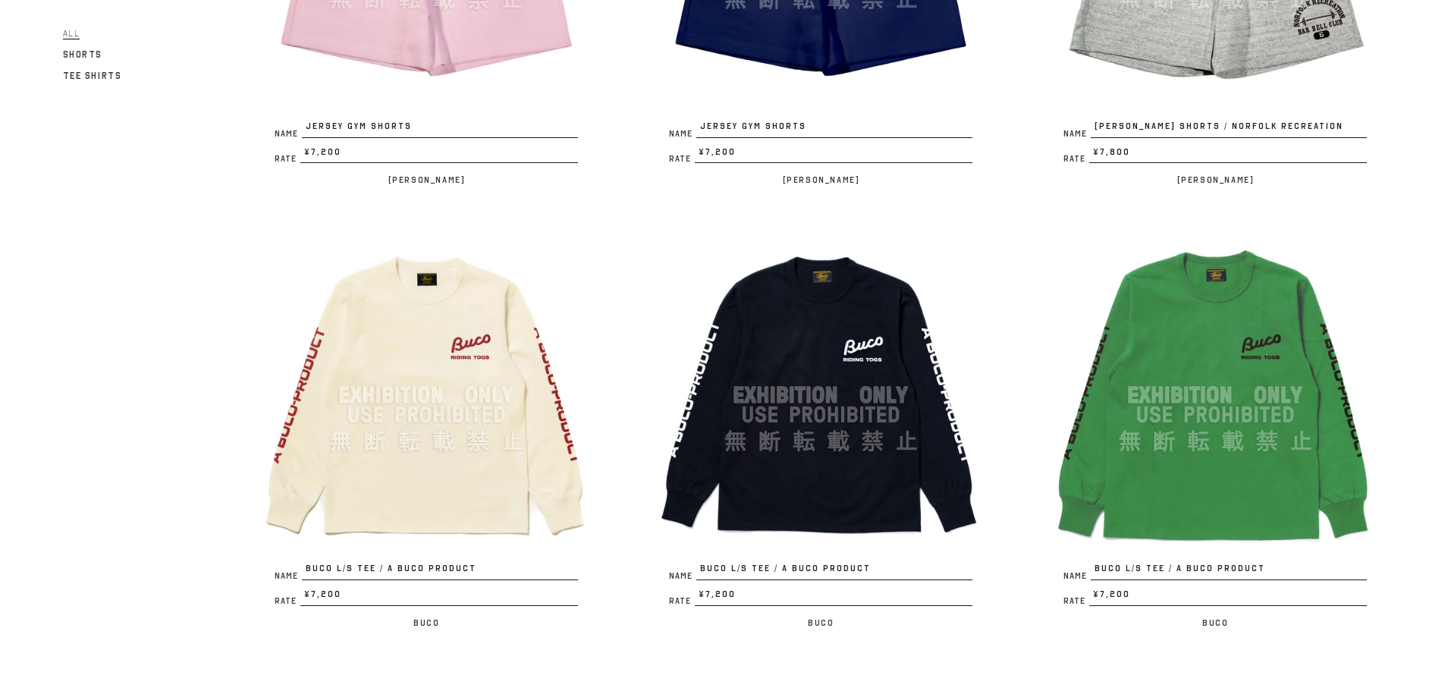
click at [1221, 366] on img at bounding box center [1215, 395] width 334 height 334
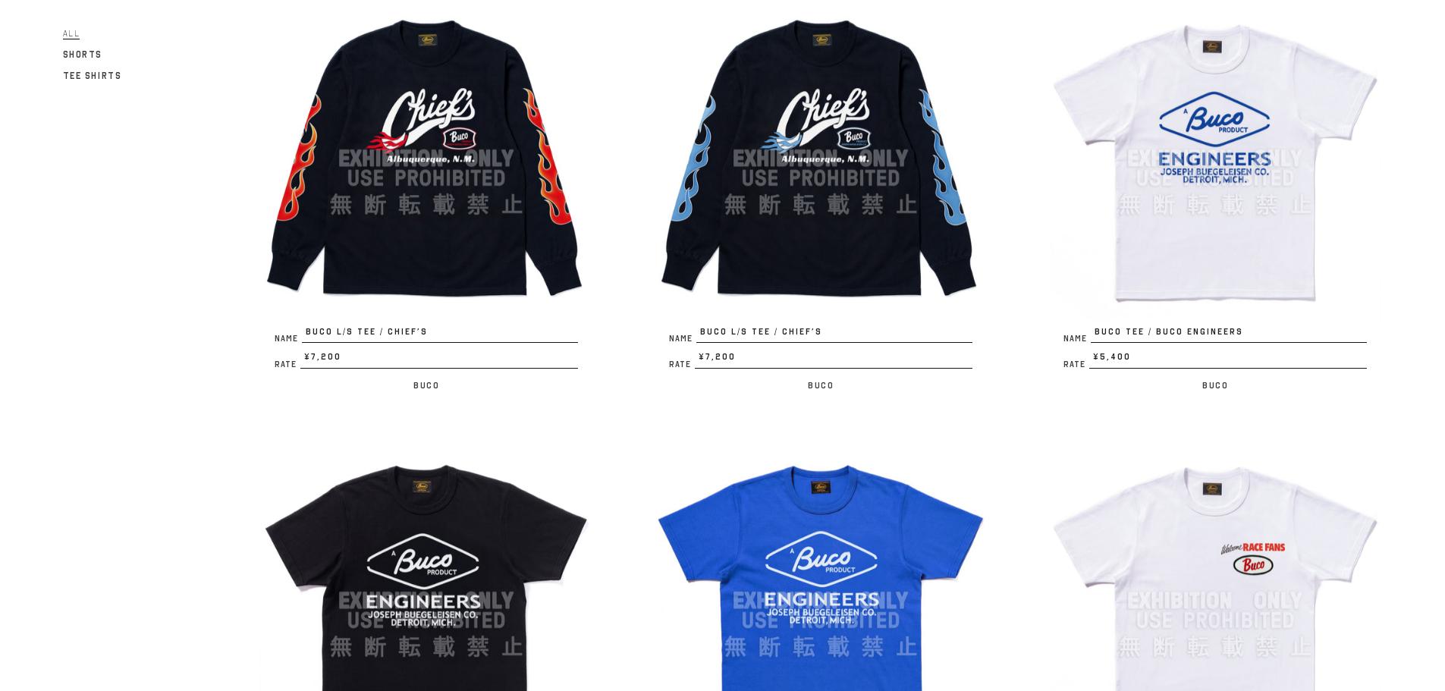
scroll to position [2806, 0]
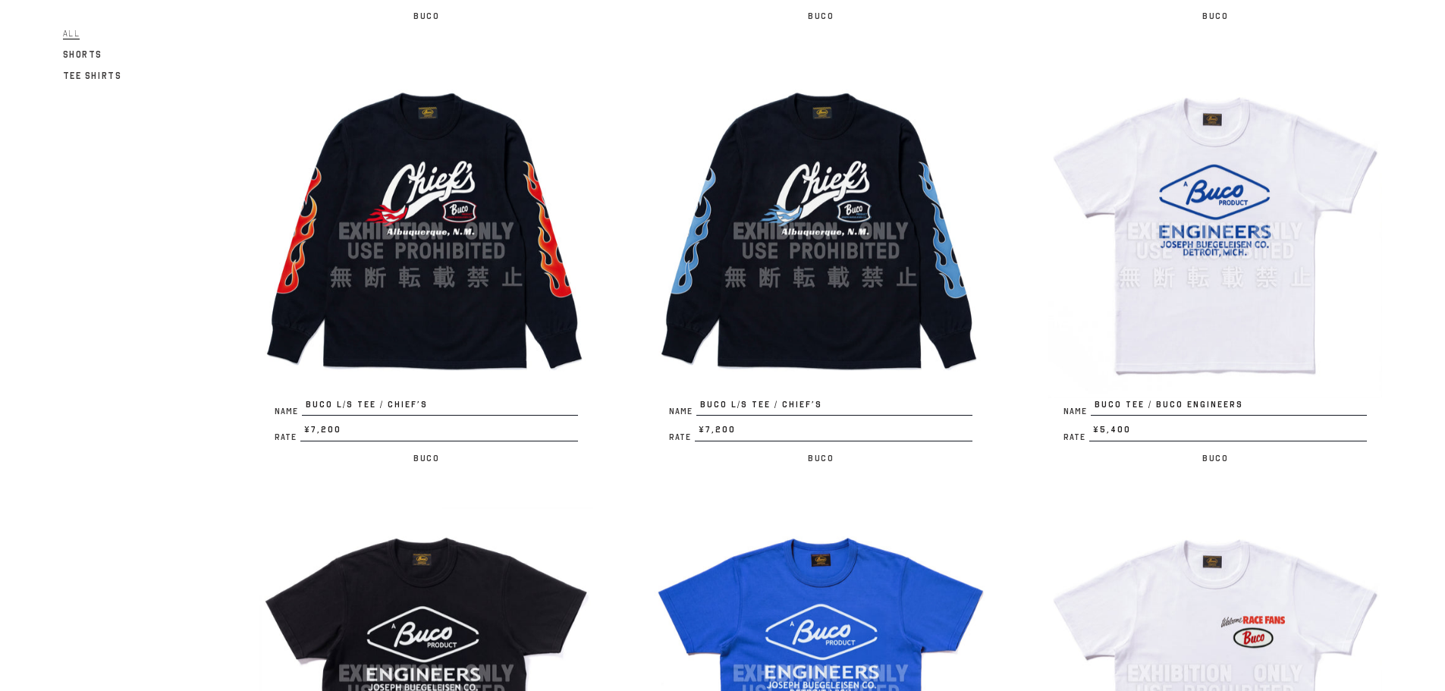
click at [1220, 198] on img at bounding box center [1215, 231] width 334 height 334
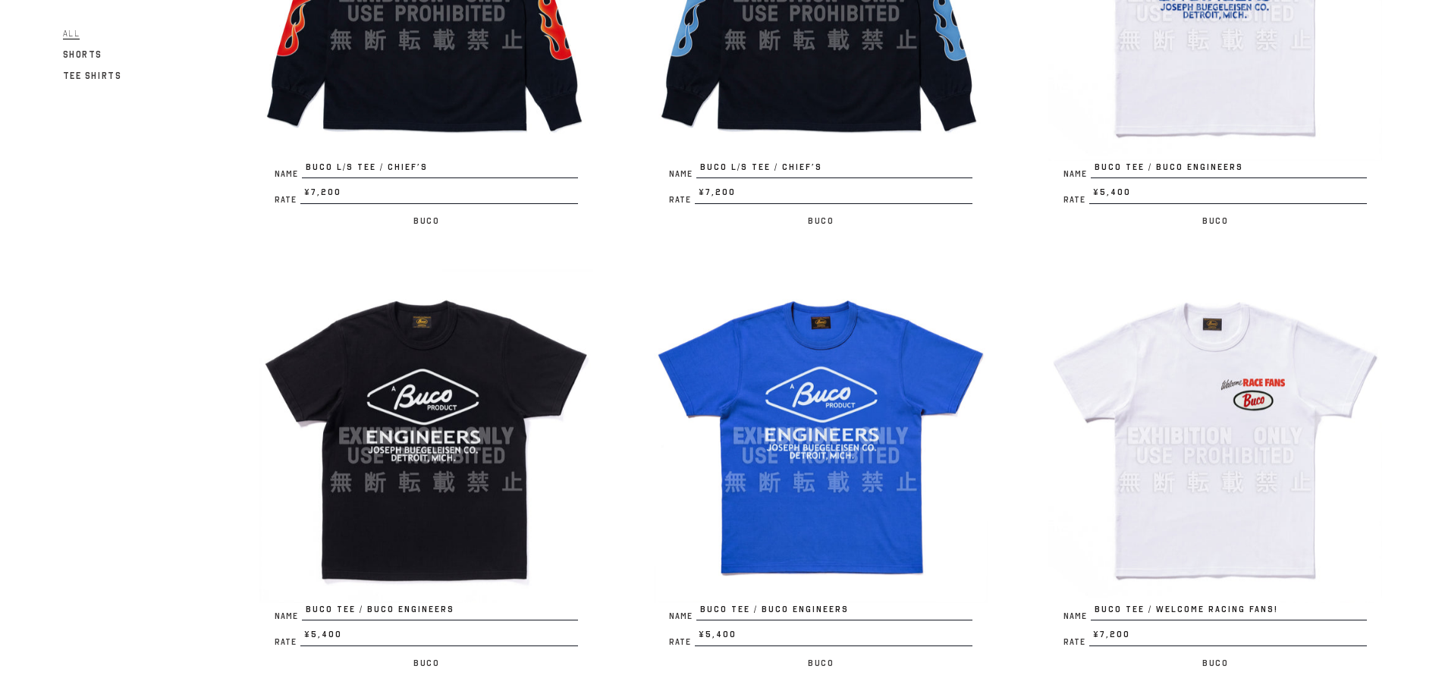
scroll to position [3186, 0]
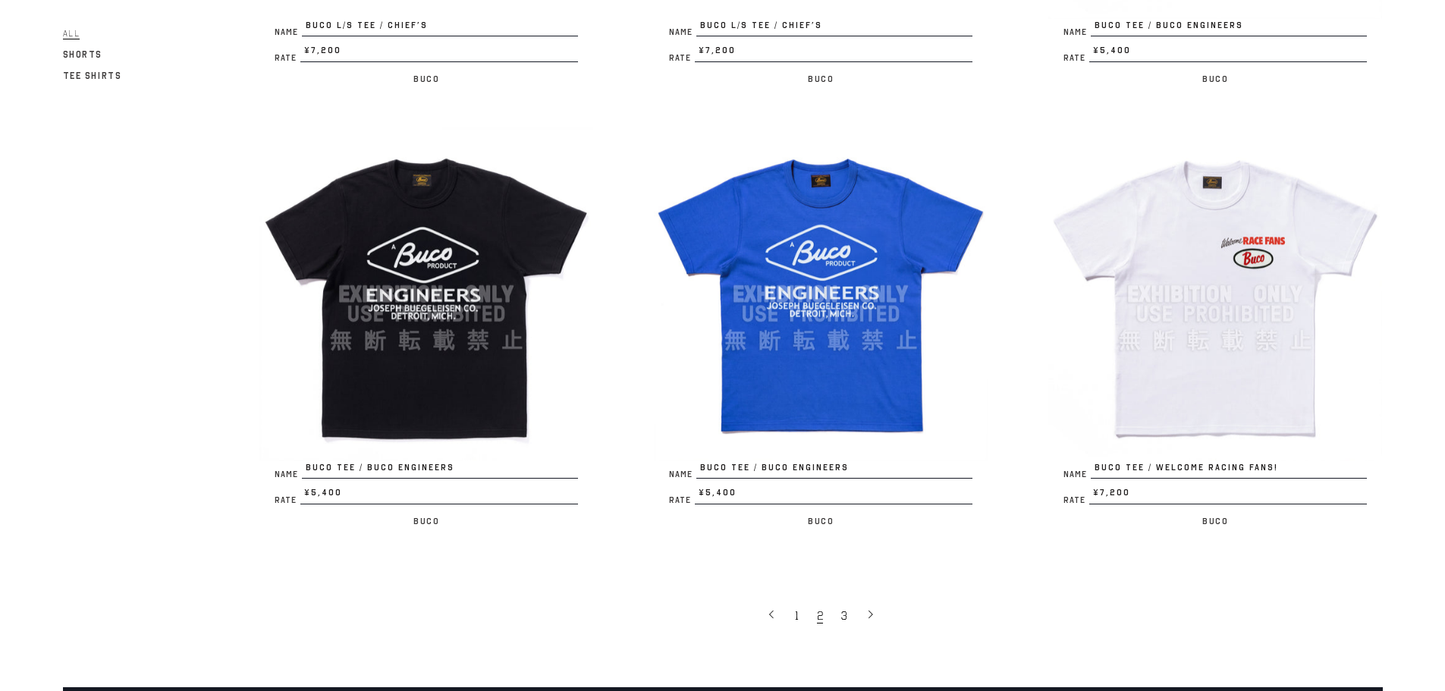
click at [493, 360] on img at bounding box center [426, 294] width 334 height 334
click at [831, 322] on img at bounding box center [821, 294] width 334 height 334
click at [1226, 255] on img at bounding box center [1215, 294] width 334 height 334
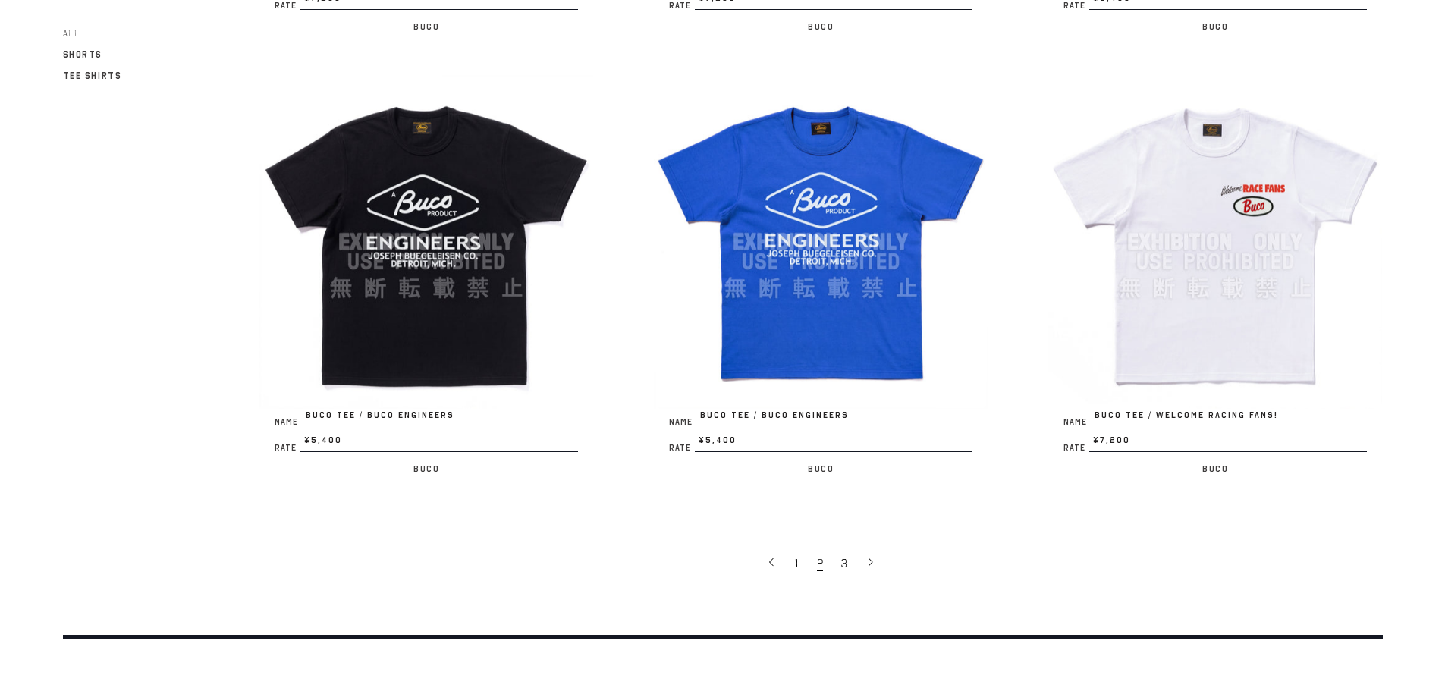
scroll to position [3261, 0]
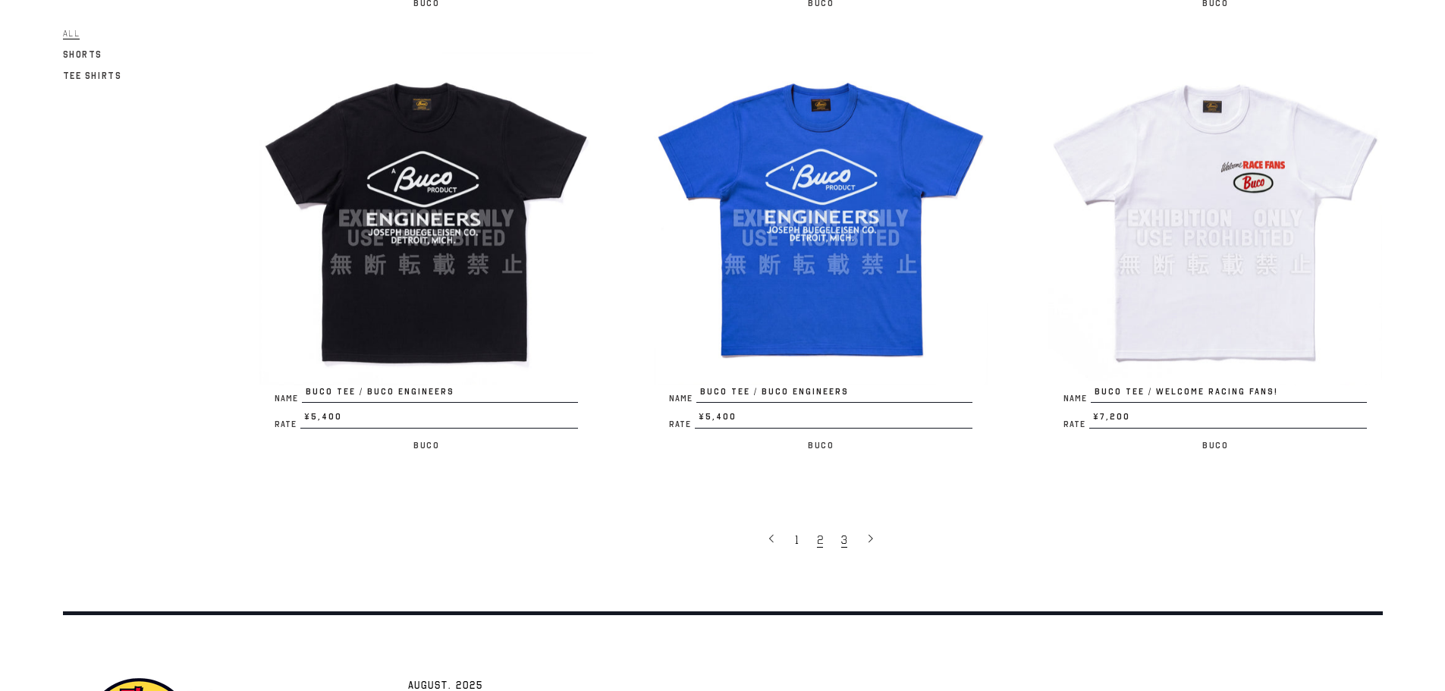
click at [848, 550] on link "3" at bounding box center [846, 539] width 24 height 32
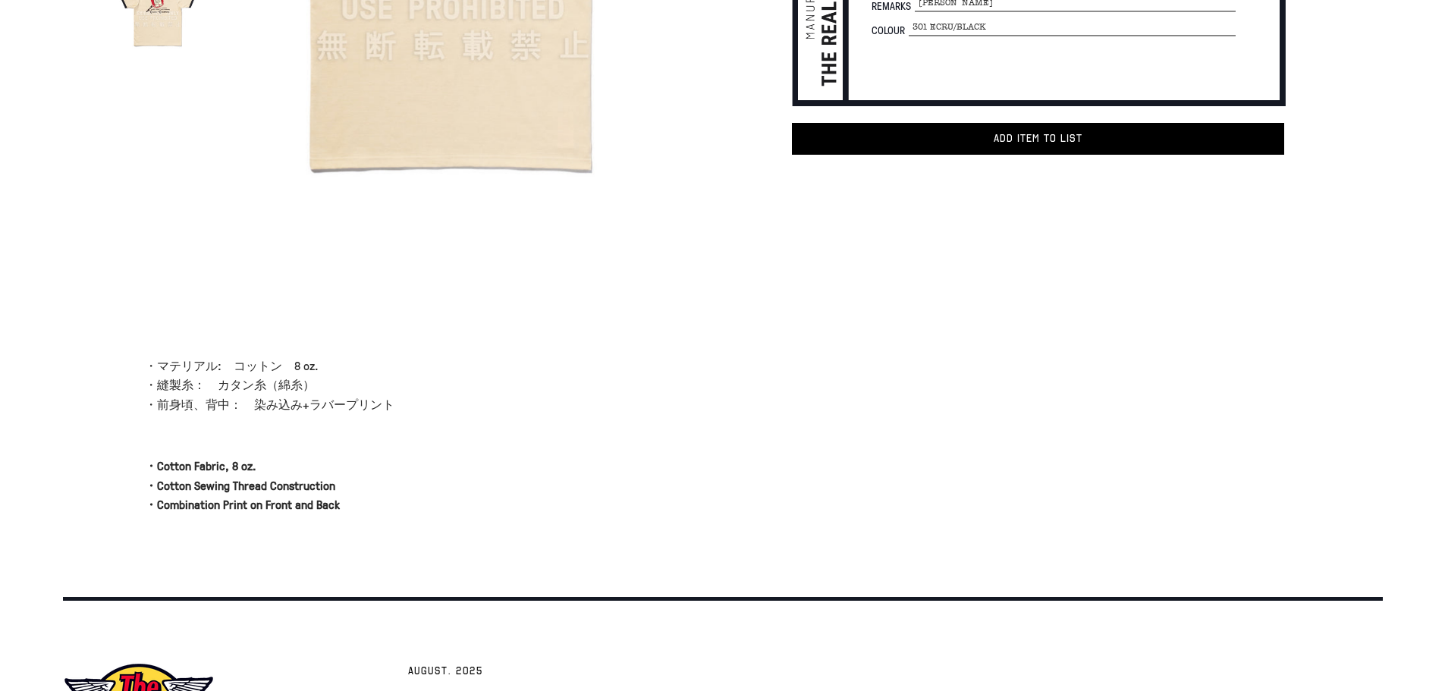
scroll to position [190, 0]
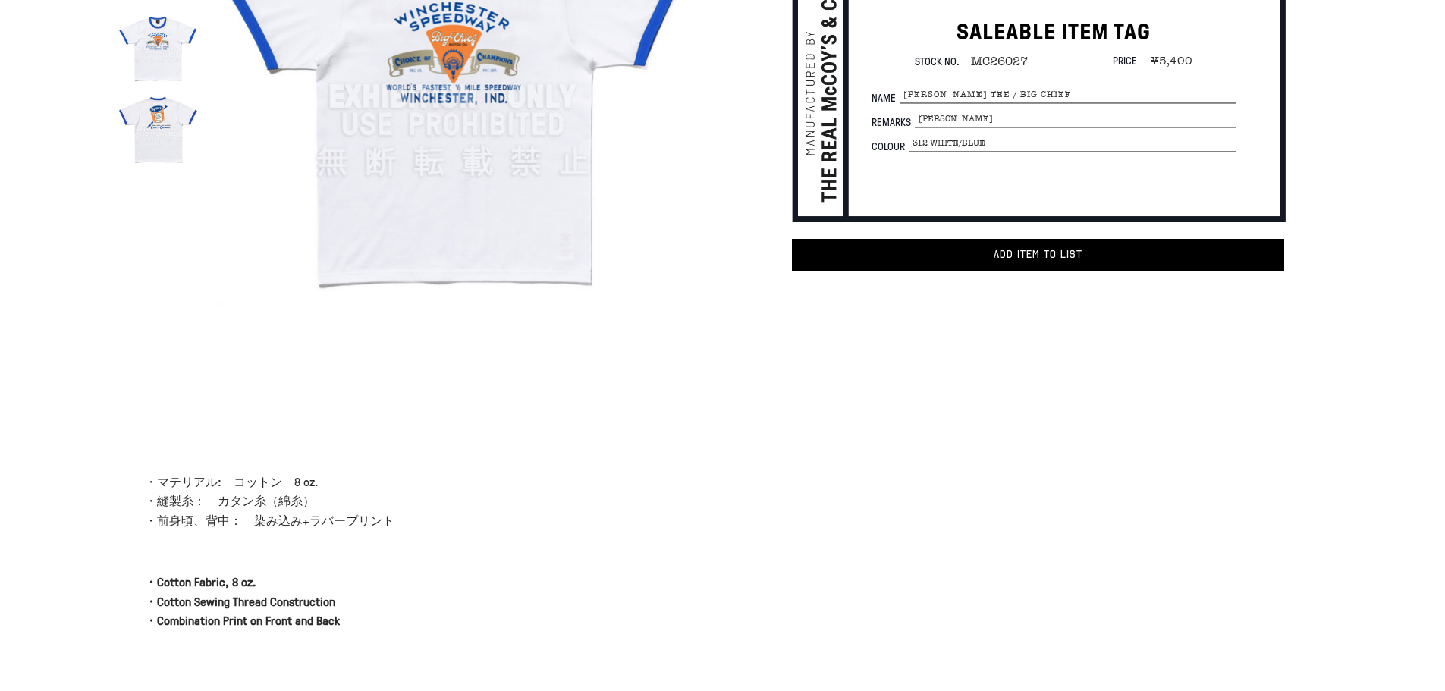
scroll to position [114, 0]
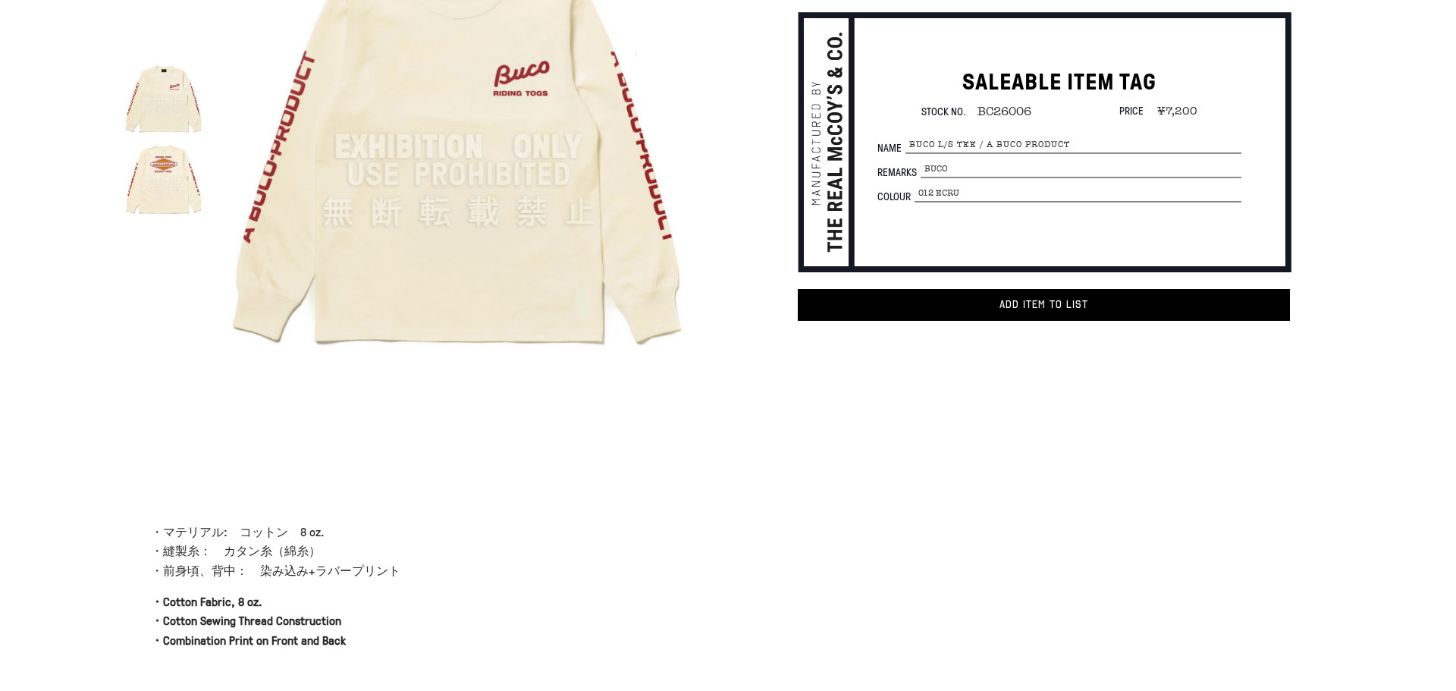
scroll to position [83, 0]
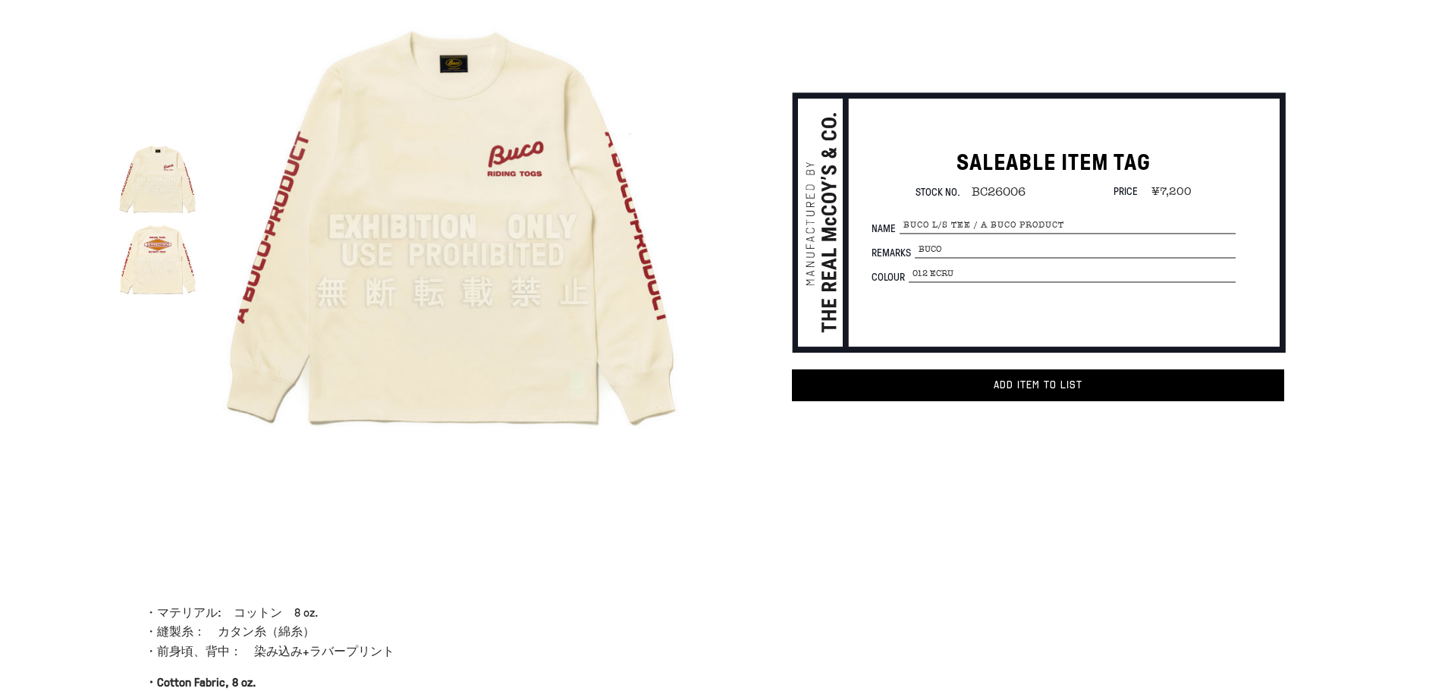
click at [165, 273] on img at bounding box center [158, 259] width 80 height 80
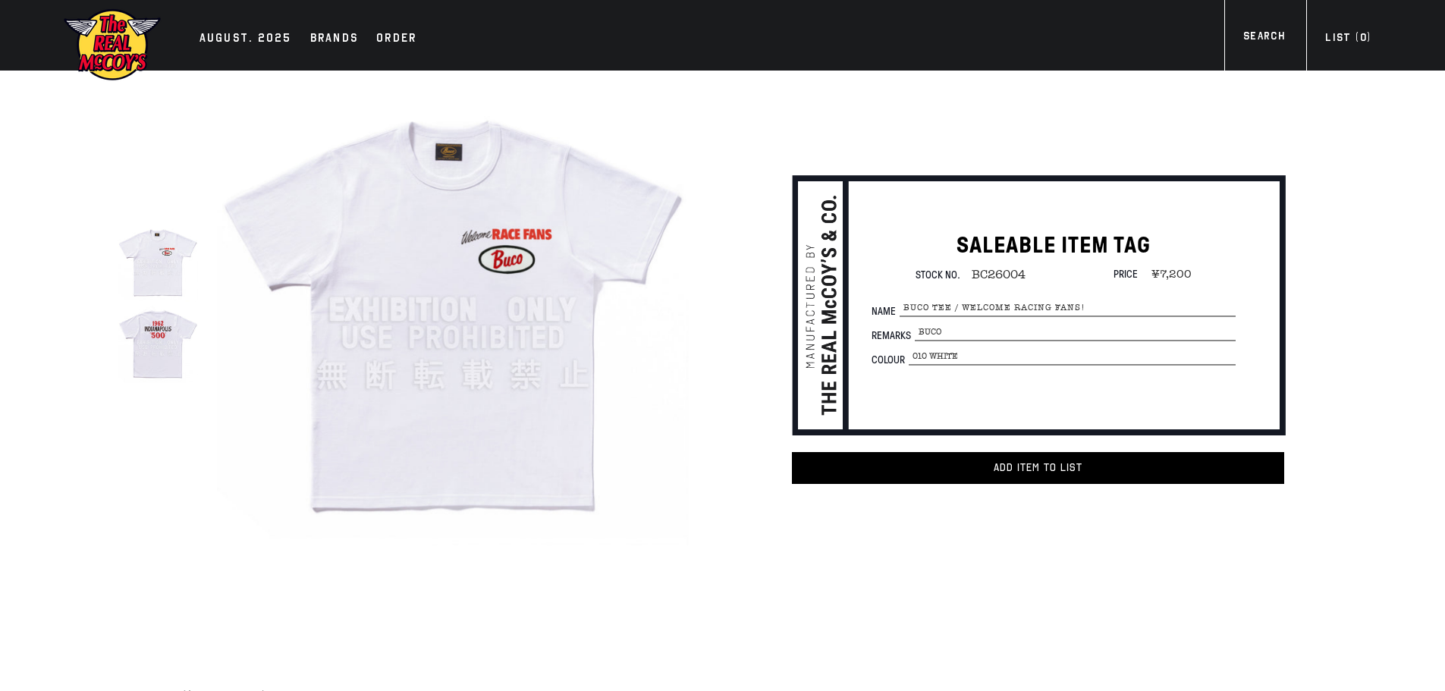
click at [174, 354] on img at bounding box center [158, 342] width 80 height 80
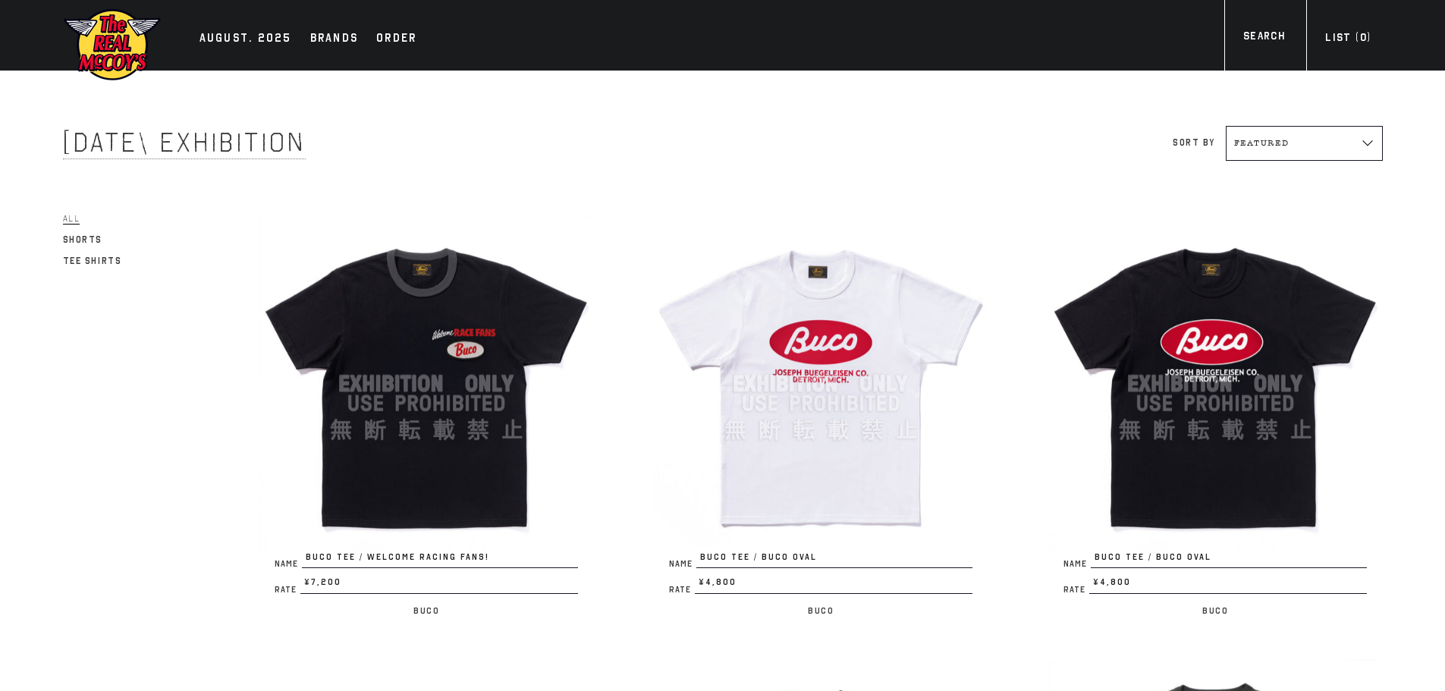
scroll to position [228, 0]
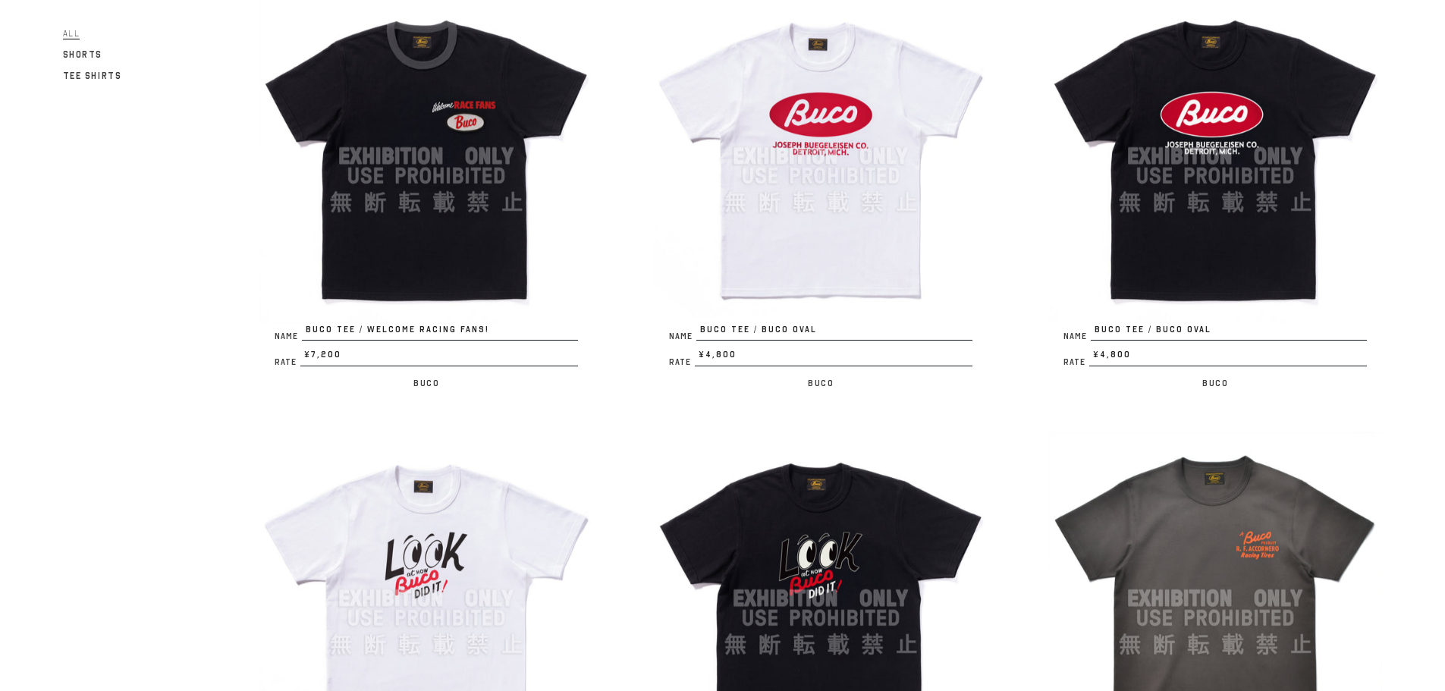
click at [835, 243] on img at bounding box center [821, 156] width 334 height 334
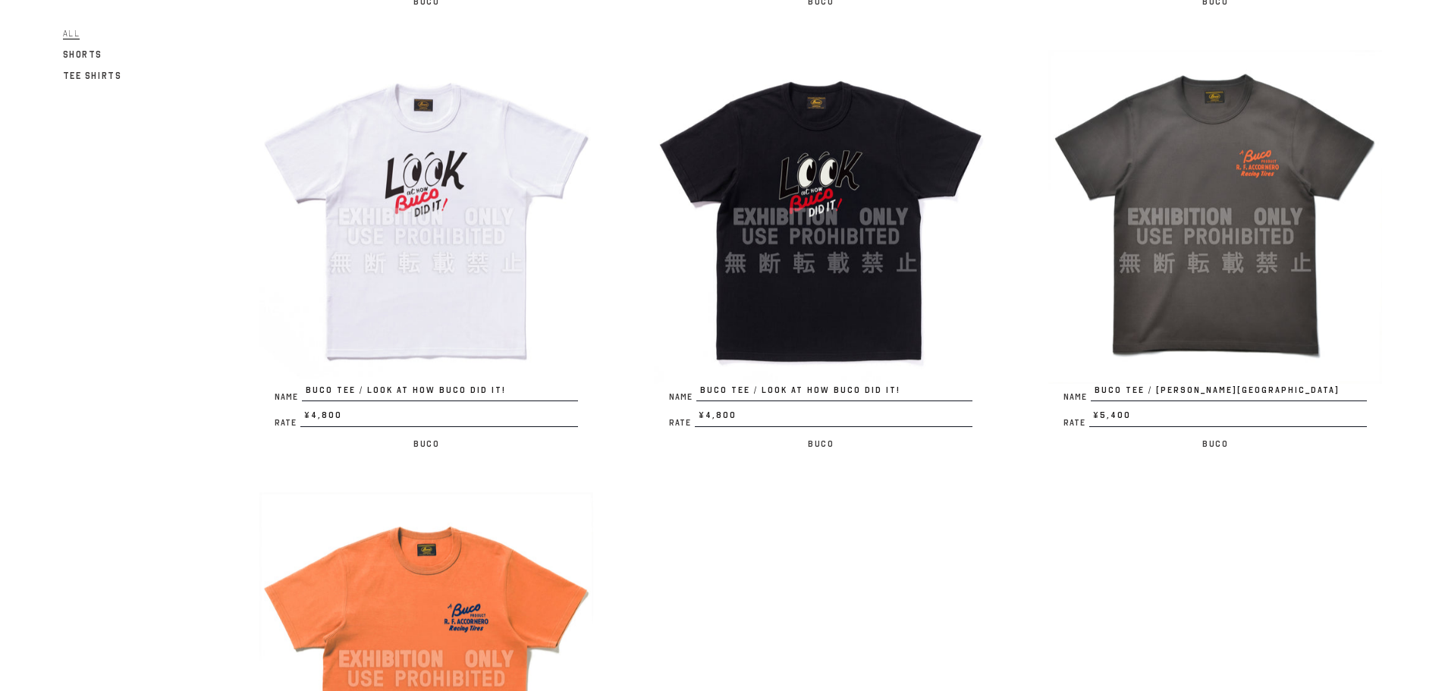
scroll to position [683, 0]
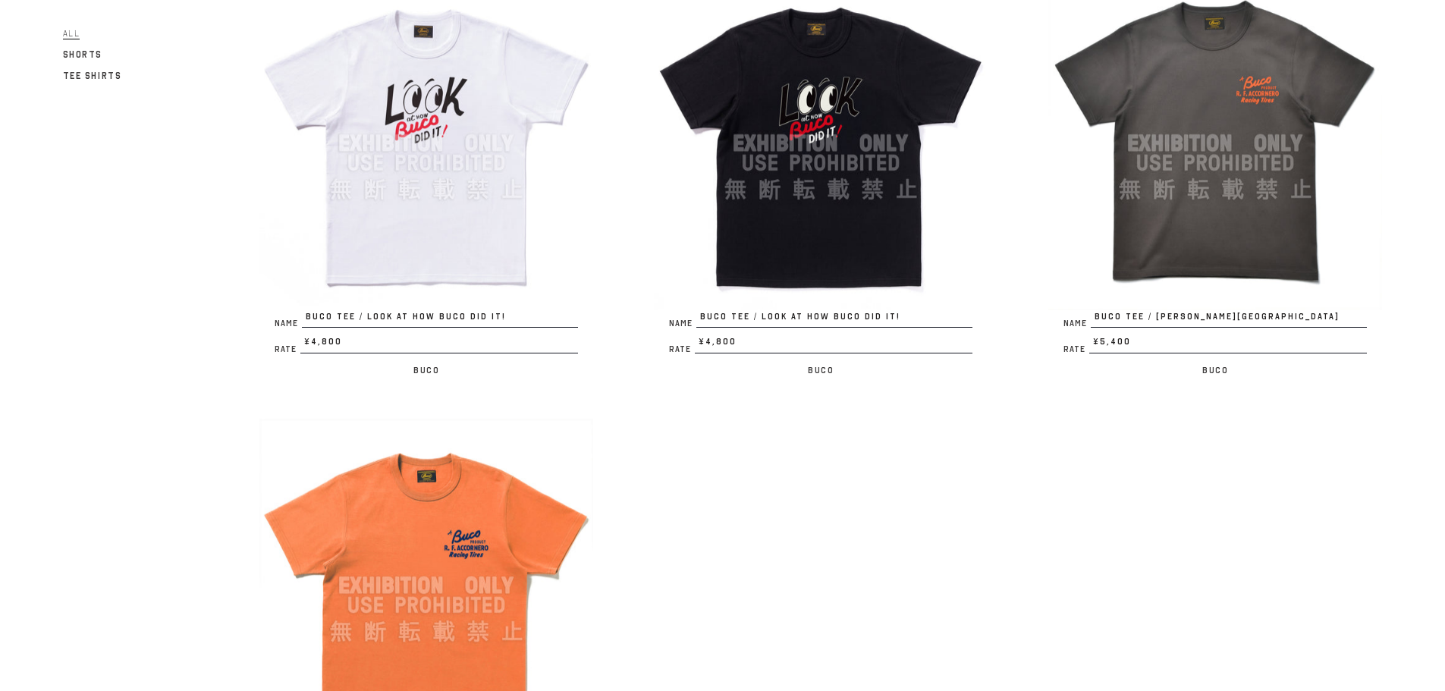
click at [1209, 187] on img at bounding box center [1215, 143] width 334 height 334
click at [428, 168] on img at bounding box center [426, 143] width 334 height 334
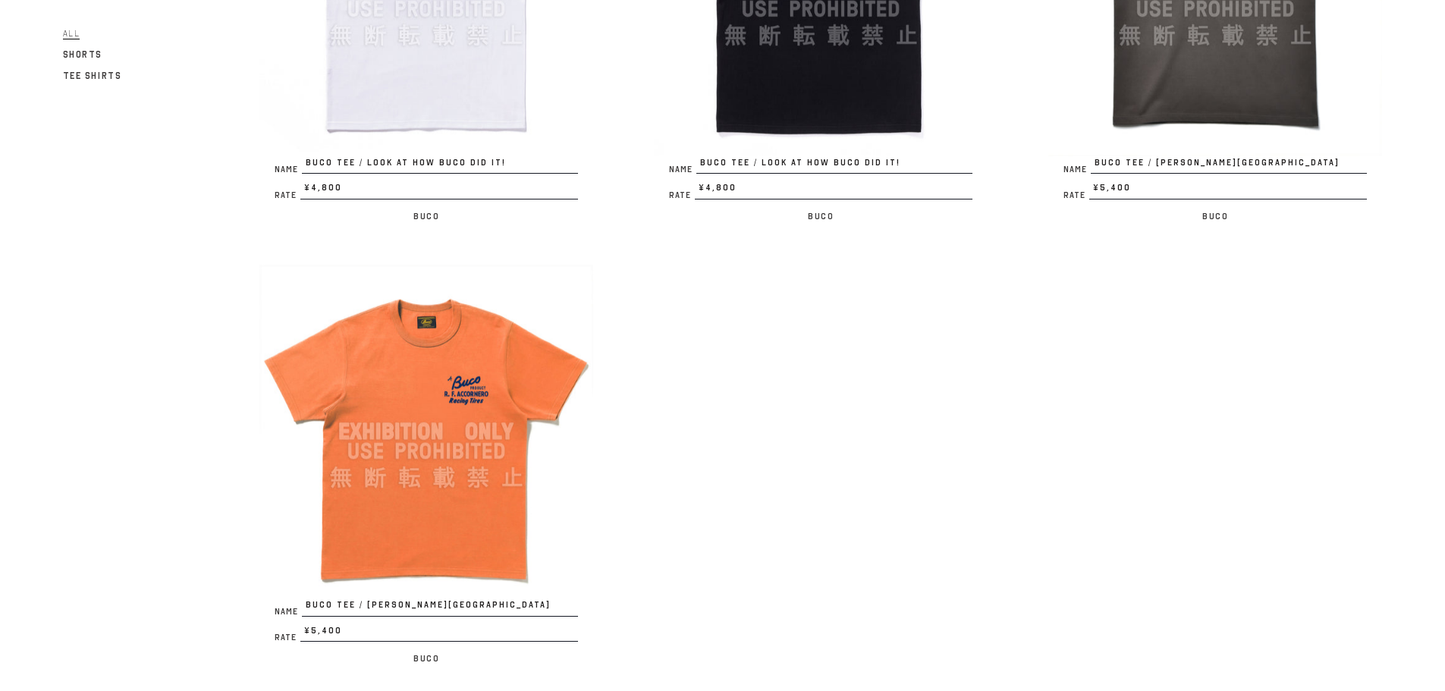
scroll to position [697, 0]
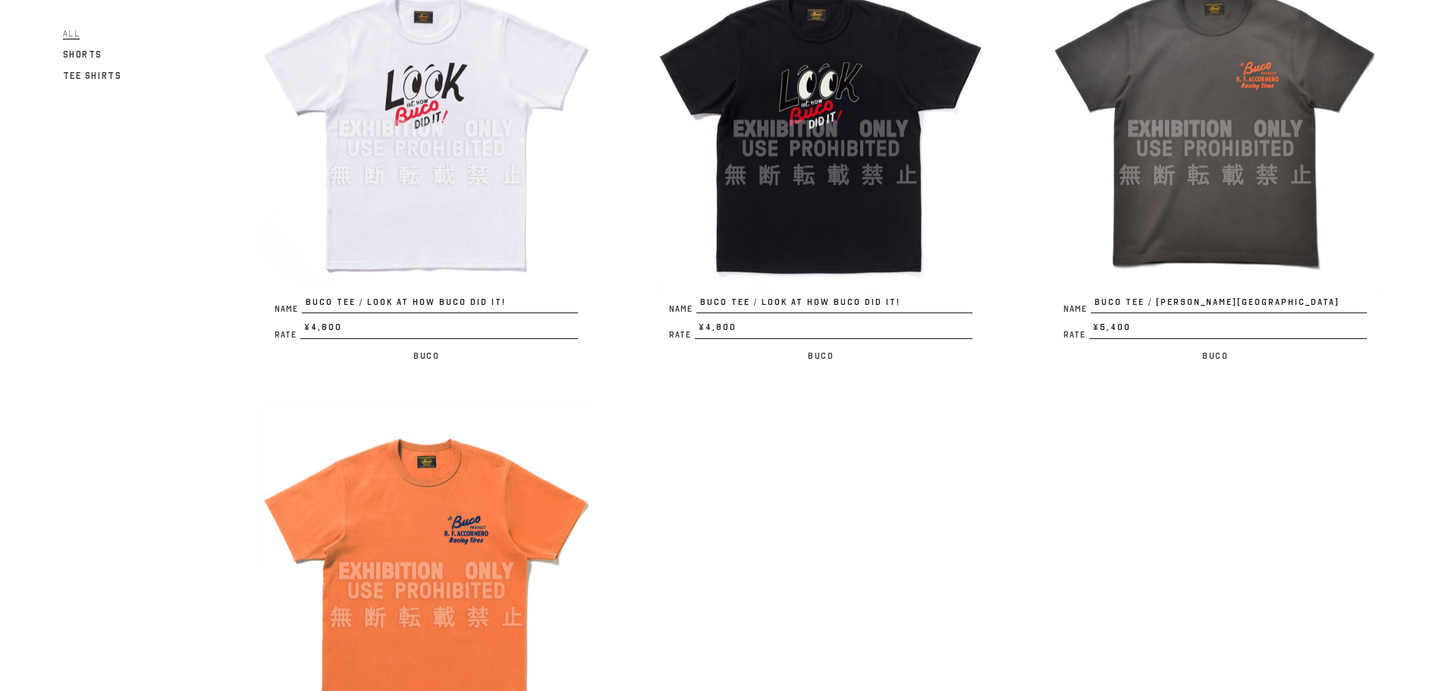
click at [562, 425] on img at bounding box center [426, 571] width 334 height 334
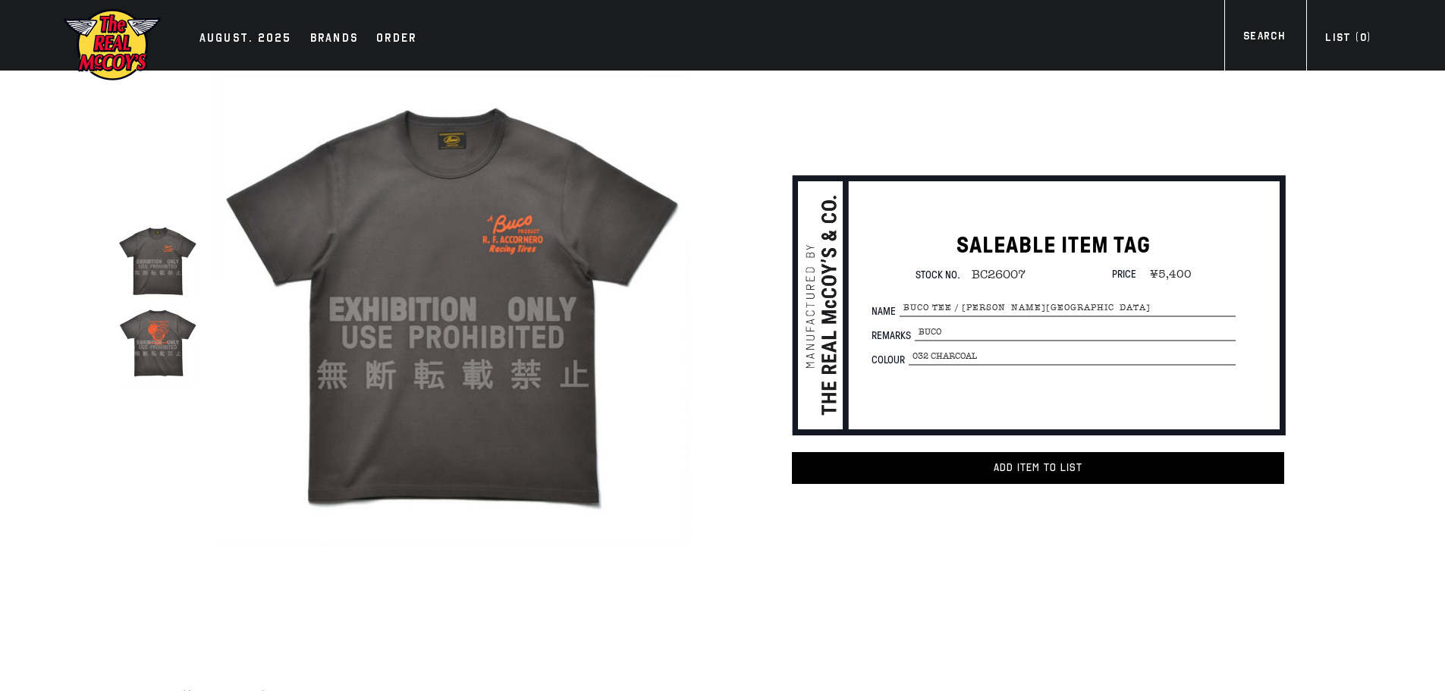
click at [166, 334] on img at bounding box center [158, 342] width 80 height 80
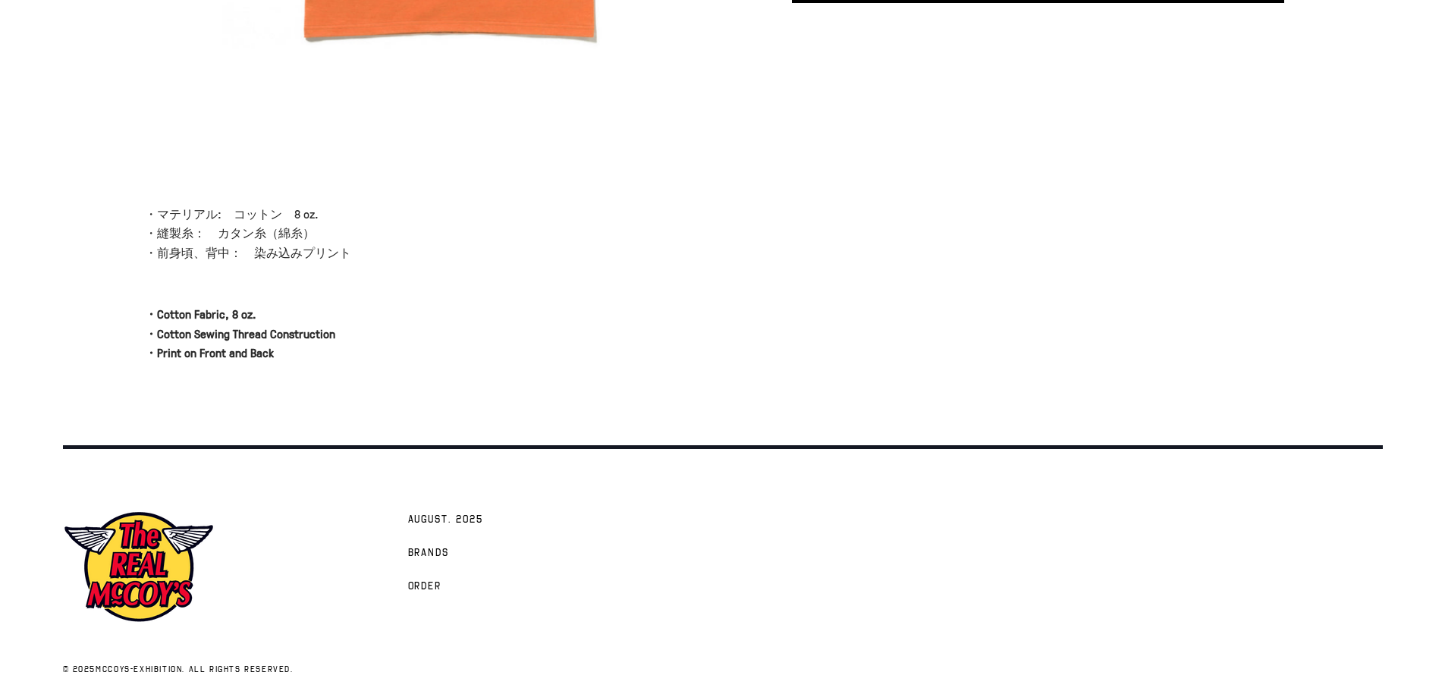
scroll to position [493, 0]
